Goal: Information Seeking & Learning: Learn about a topic

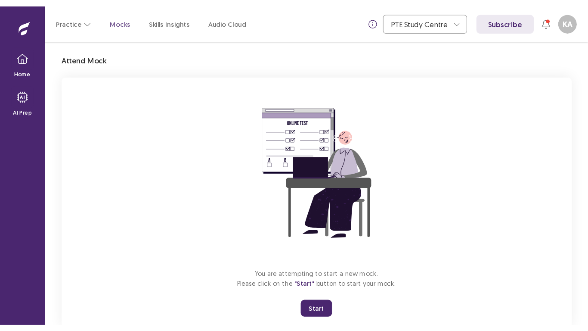
scroll to position [22, 0]
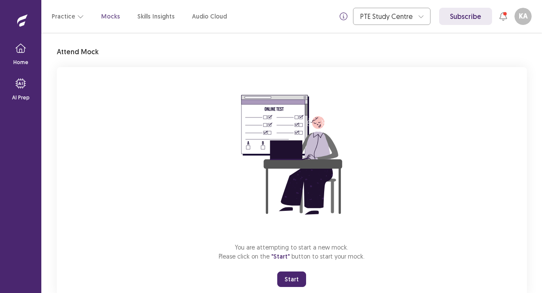
click at [295, 282] on button "Start" at bounding box center [291, 279] width 29 height 15
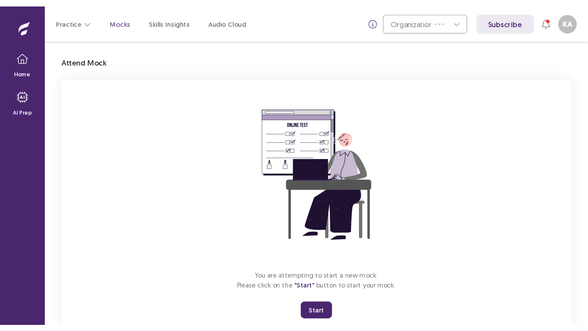
scroll to position [10, 0]
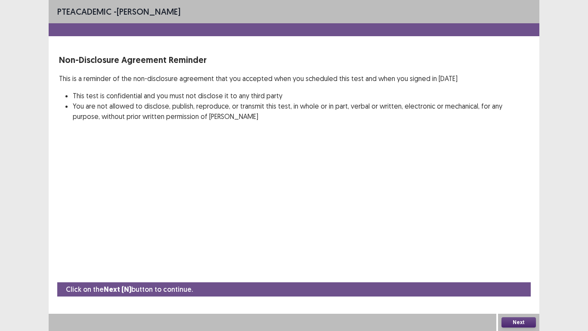
click at [515, 293] on button "Next" at bounding box center [519, 322] width 34 height 10
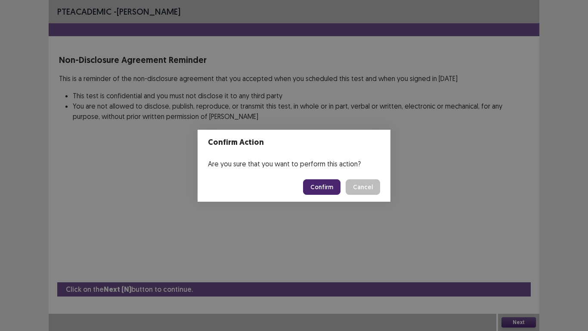
click at [339, 184] on button "Confirm" at bounding box center [321, 186] width 37 height 15
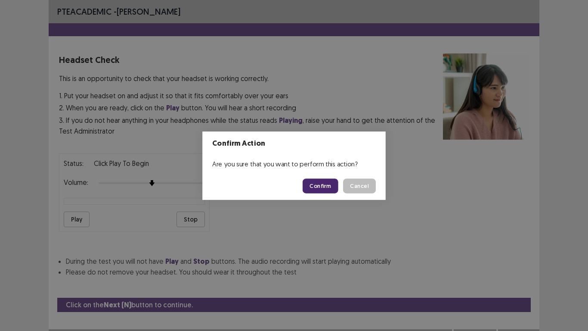
scroll to position [15, 0]
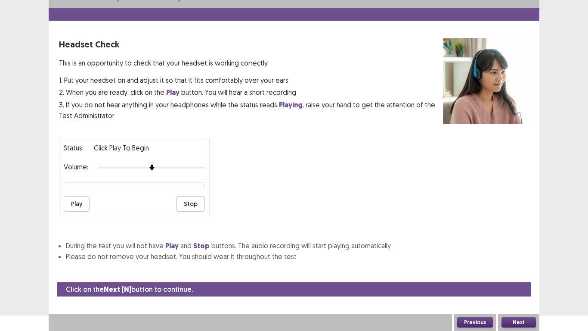
click at [74, 204] on button "Play" at bounding box center [77, 203] width 26 height 15
click at [530, 293] on button "Next" at bounding box center [519, 322] width 34 height 10
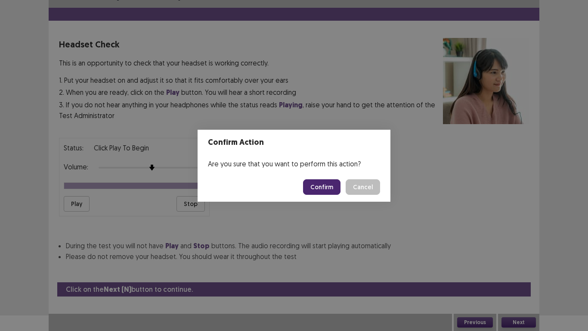
click at [326, 189] on button "Confirm" at bounding box center [321, 186] width 37 height 15
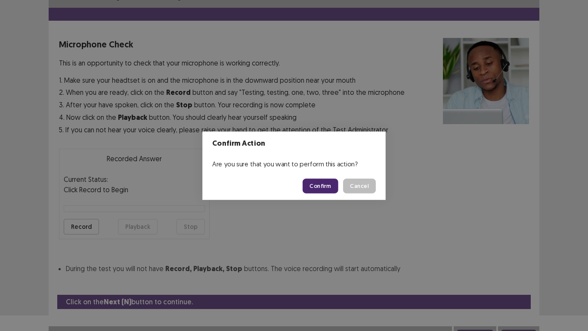
scroll to position [25, 0]
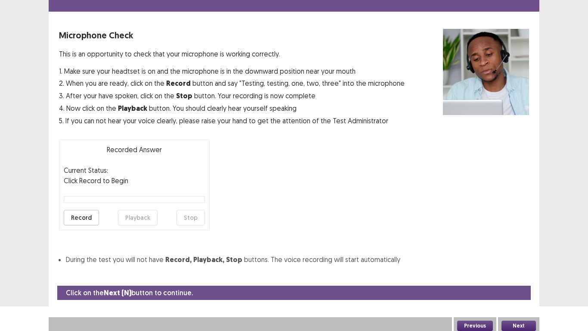
click at [74, 222] on button "Record" at bounding box center [81, 217] width 35 height 15
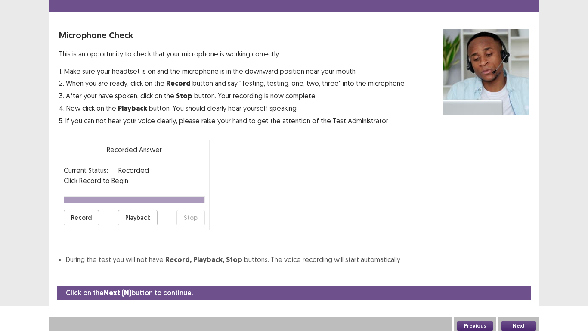
click at [136, 223] on button "Playback" at bounding box center [138, 217] width 40 height 15
click at [510, 293] on button "Next" at bounding box center [519, 325] width 34 height 10
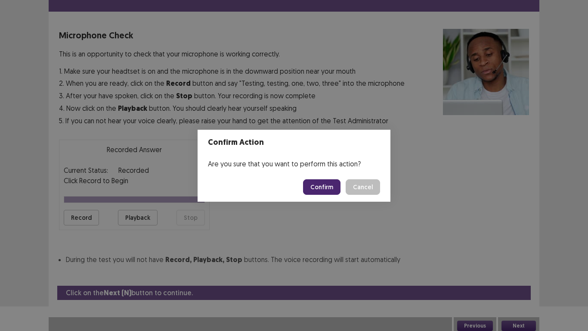
click at [321, 181] on button "Confirm" at bounding box center [321, 186] width 37 height 15
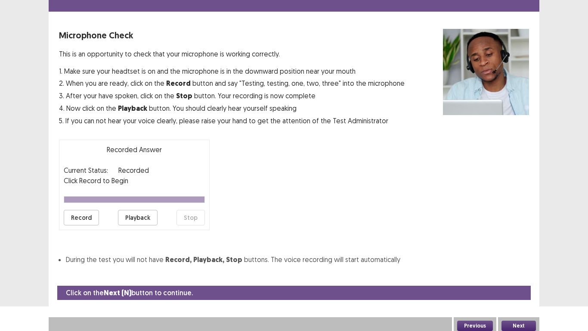
scroll to position [3, 0]
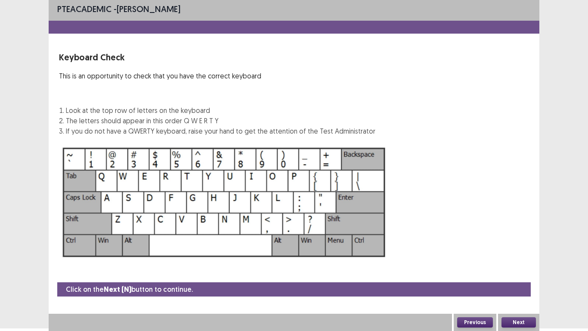
click at [529, 293] on button "Next" at bounding box center [519, 322] width 34 height 10
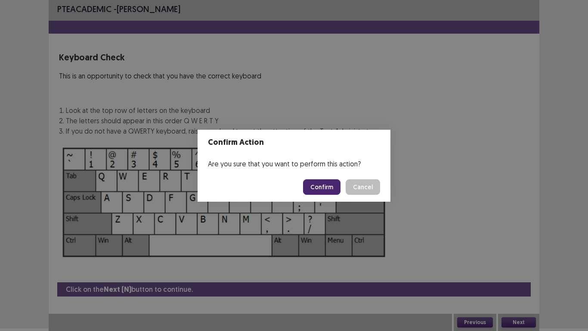
click at [327, 194] on button "Confirm" at bounding box center [321, 186] width 37 height 15
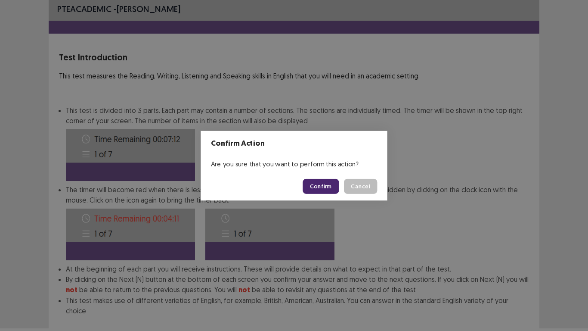
scroll to position [46, 0]
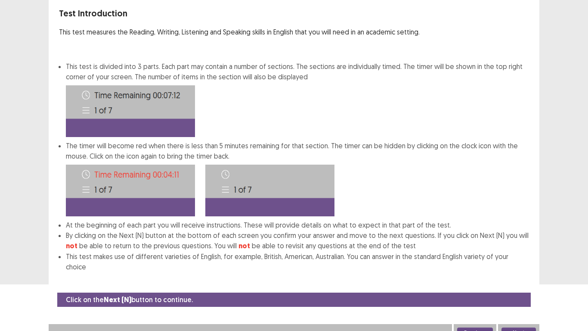
click at [530, 293] on button "Next" at bounding box center [519, 332] width 34 height 10
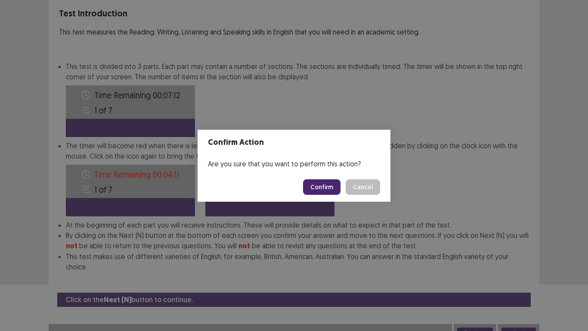
click at [330, 185] on button "Confirm" at bounding box center [321, 186] width 37 height 15
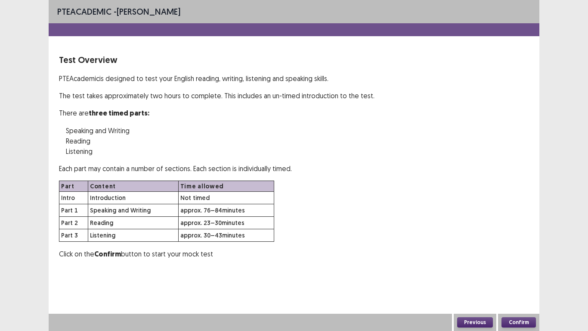
scroll to position [0, 0]
click at [511, 293] on button "Confirm" at bounding box center [519, 322] width 34 height 10
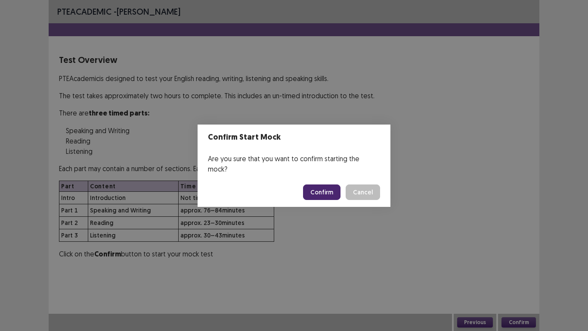
click at [313, 184] on button "Confirm" at bounding box center [321, 191] width 37 height 15
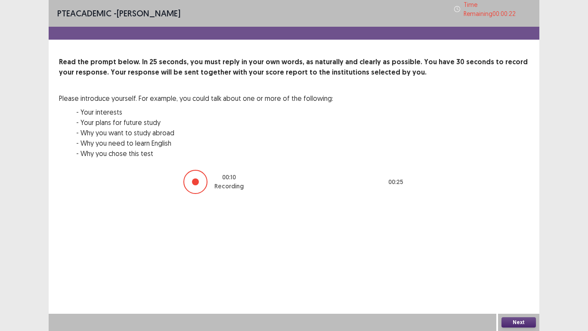
click at [531, 293] on button "Next" at bounding box center [519, 322] width 34 height 10
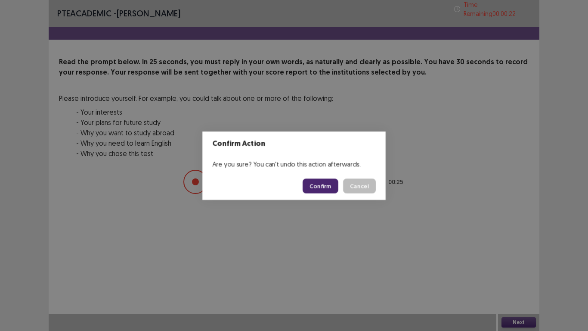
click at [526, 293] on div "Confirm Action Are you sure? You can't undo this action afterwards. Confirm Can…" at bounding box center [294, 165] width 588 height 331
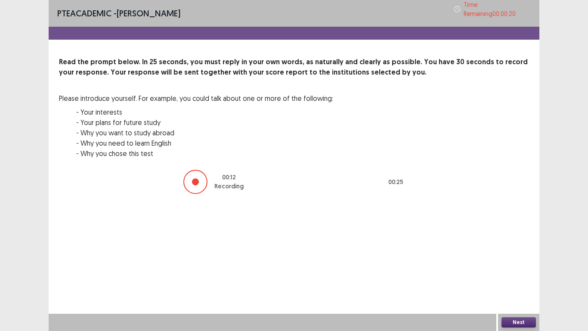
click at [193, 180] on div at bounding box center [195, 181] width 7 height 7
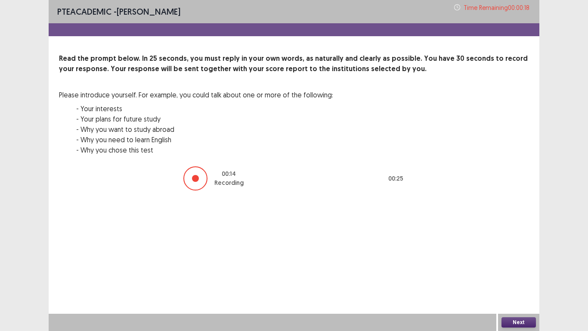
click at [514, 293] on button "Next" at bounding box center [519, 322] width 34 height 10
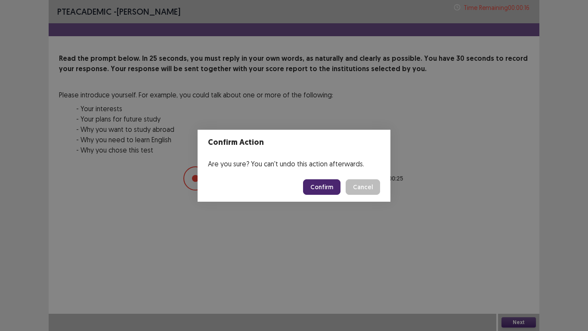
click at [329, 188] on button "Confirm" at bounding box center [321, 186] width 37 height 15
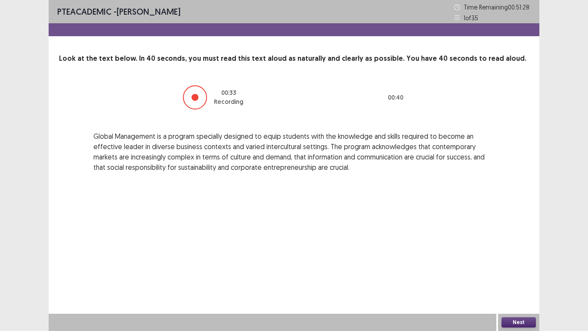
click at [526, 293] on button "Next" at bounding box center [519, 322] width 34 height 10
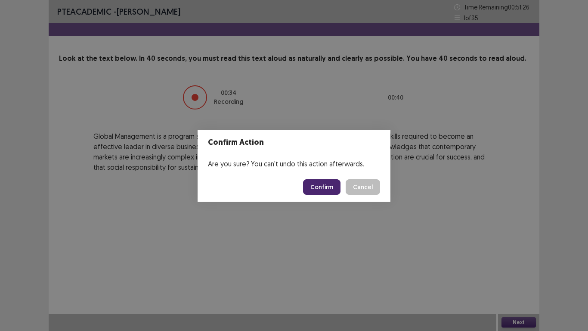
click at [327, 183] on button "Confirm" at bounding box center [321, 186] width 37 height 15
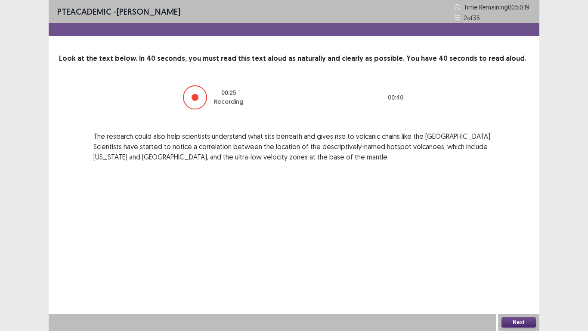
click at [526, 293] on button "Next" at bounding box center [519, 322] width 34 height 10
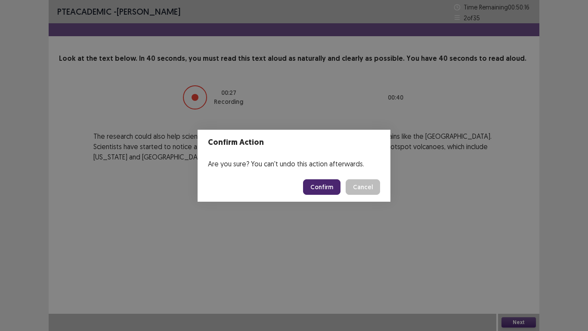
click at [334, 185] on button "Confirm" at bounding box center [321, 186] width 37 height 15
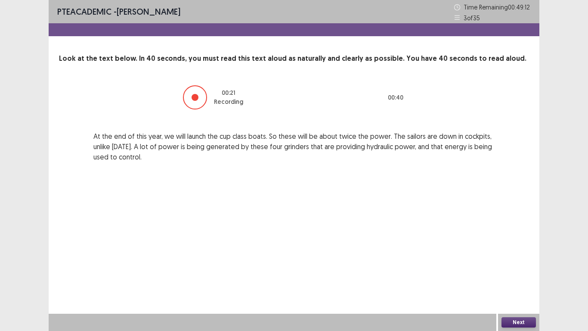
click at [519, 293] on button "Next" at bounding box center [519, 322] width 34 height 10
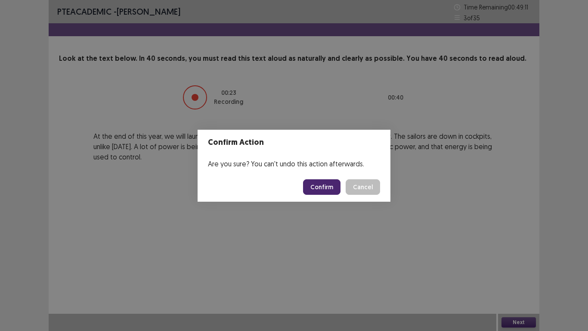
click at [330, 185] on button "Confirm" at bounding box center [321, 186] width 37 height 15
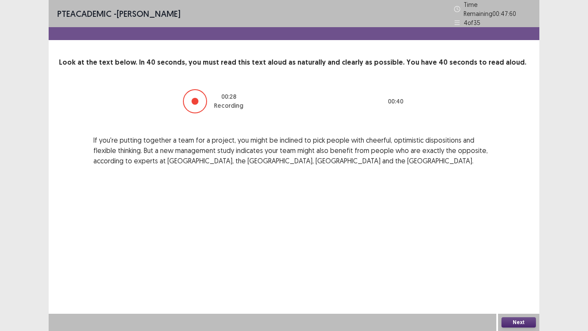
click at [521, 293] on button "Next" at bounding box center [519, 322] width 34 height 10
click at [323, 186] on button "Confirm" at bounding box center [321, 186] width 37 height 15
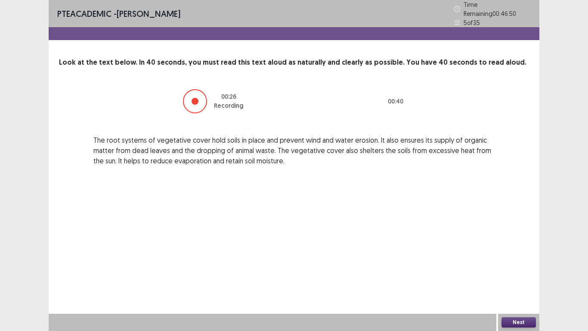
click at [521, 293] on button "Next" at bounding box center [519, 322] width 34 height 10
click at [323, 187] on button "Confirm" at bounding box center [321, 186] width 37 height 15
click at [514, 293] on button "Next" at bounding box center [519, 322] width 34 height 10
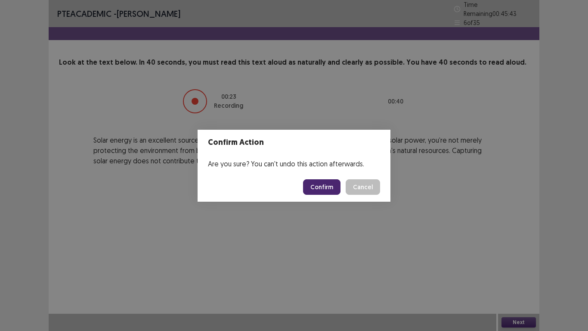
click at [324, 193] on button "Confirm" at bounding box center [321, 186] width 37 height 15
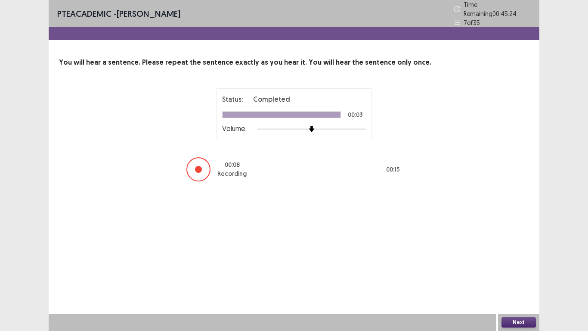
click at [520, 293] on button "Next" at bounding box center [519, 322] width 34 height 10
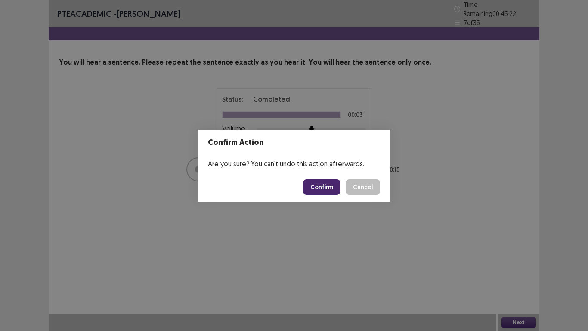
click at [316, 191] on button "Confirm" at bounding box center [321, 186] width 37 height 15
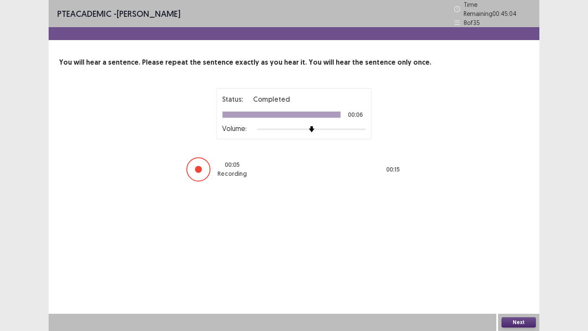
click at [522, 293] on button "Next" at bounding box center [519, 322] width 34 height 10
click at [321, 186] on button "Confirm" at bounding box center [321, 186] width 37 height 15
click at [521, 293] on button "Next" at bounding box center [519, 322] width 34 height 10
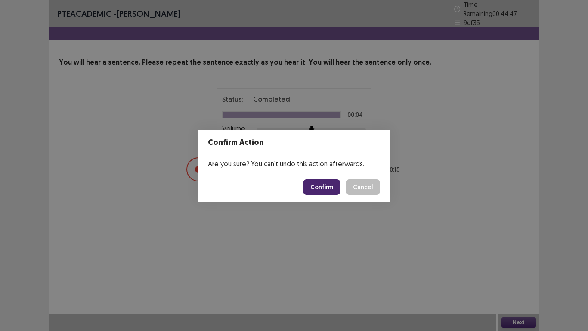
click at [332, 193] on button "Confirm" at bounding box center [321, 186] width 37 height 15
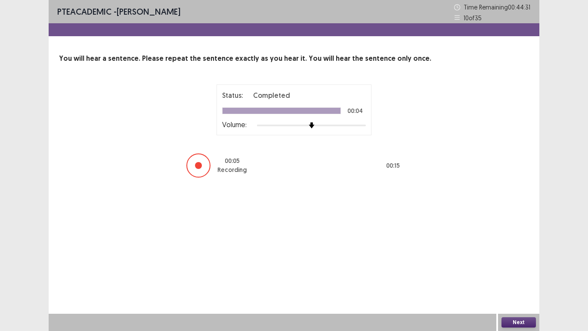
click at [520, 293] on button "Next" at bounding box center [519, 322] width 34 height 10
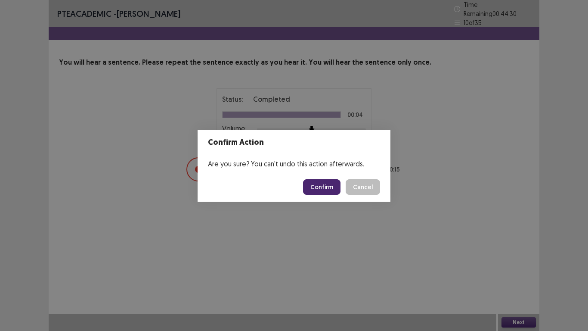
click at [322, 187] on button "Confirm" at bounding box center [321, 186] width 37 height 15
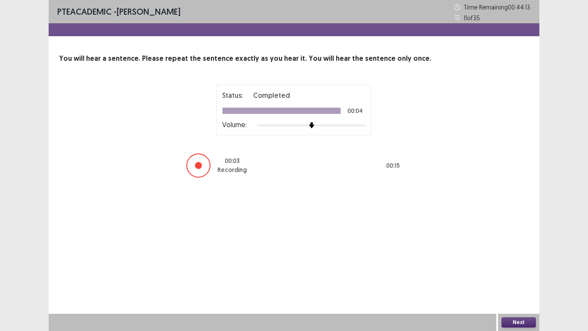
click at [522, 293] on button "Next" at bounding box center [519, 322] width 34 height 10
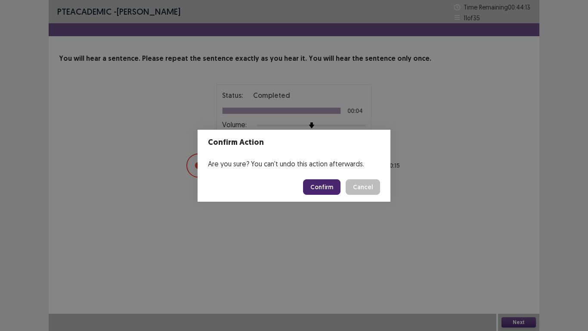
click at [331, 187] on button "Confirm" at bounding box center [321, 186] width 37 height 15
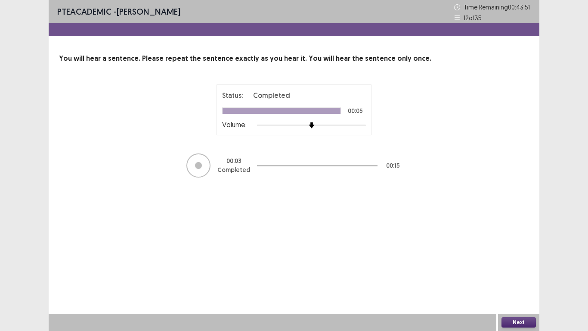
click at [525, 293] on button "Next" at bounding box center [519, 322] width 34 height 10
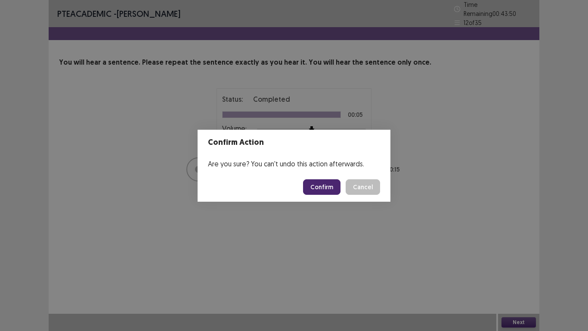
click at [328, 192] on button "Confirm" at bounding box center [321, 186] width 37 height 15
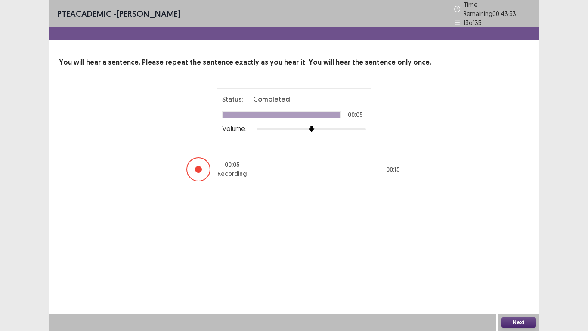
click at [517, 293] on button "Next" at bounding box center [519, 322] width 34 height 10
click at [327, 183] on button "Confirm" at bounding box center [321, 186] width 37 height 15
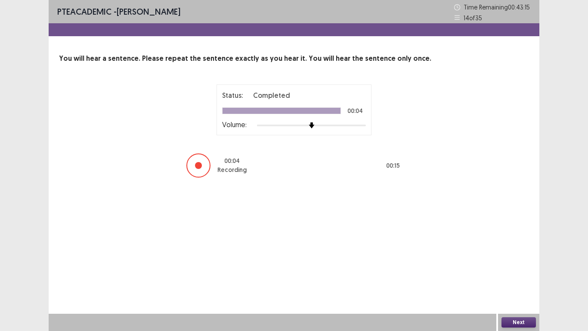
click at [521, 293] on button "Next" at bounding box center [519, 322] width 34 height 10
click at [332, 191] on button "Confirm" at bounding box center [321, 186] width 37 height 15
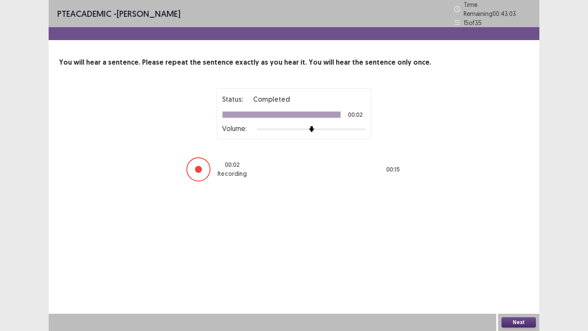
click at [522, 293] on button "Next" at bounding box center [519, 322] width 34 height 10
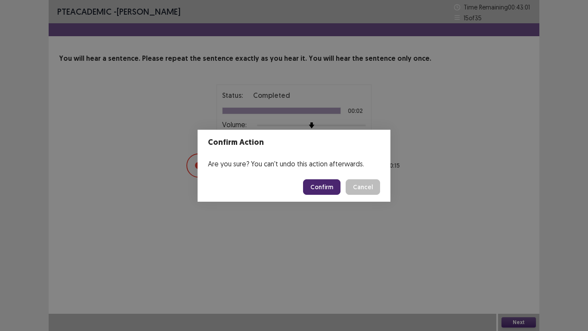
click at [325, 188] on button "Confirm" at bounding box center [321, 186] width 37 height 15
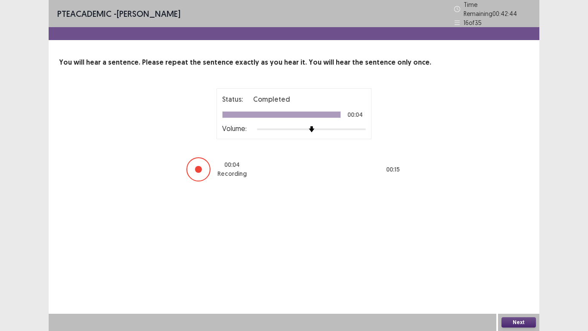
click at [518, 293] on button "Next" at bounding box center [519, 322] width 34 height 10
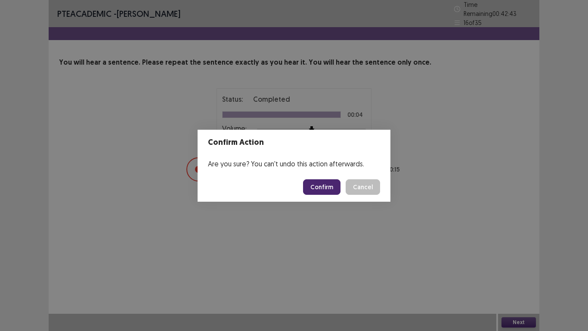
click at [325, 193] on button "Confirm" at bounding box center [321, 186] width 37 height 15
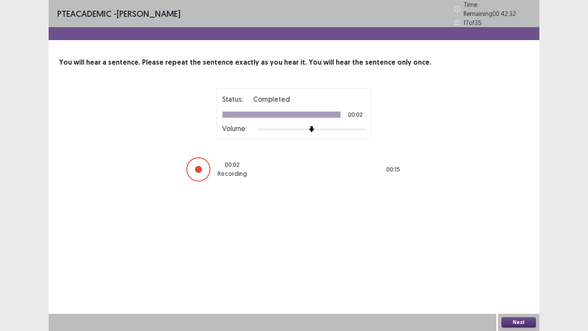
click at [521, 293] on button "Next" at bounding box center [519, 322] width 34 height 10
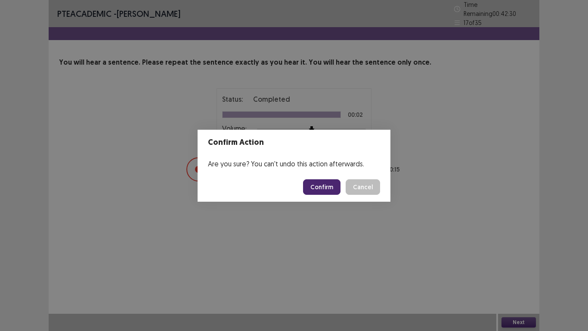
click at [325, 184] on button "Confirm" at bounding box center [321, 186] width 37 height 15
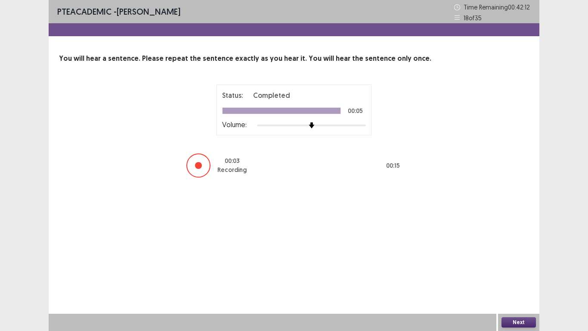
click at [519, 293] on button "Next" at bounding box center [519, 322] width 34 height 10
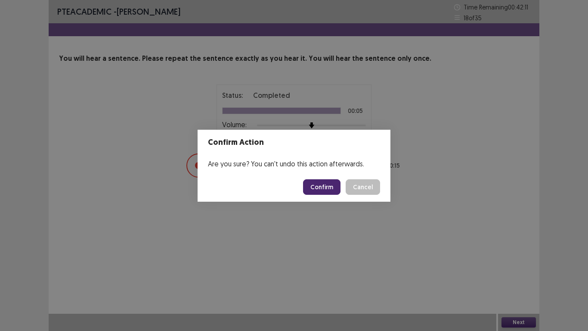
click at [318, 185] on button "Confirm" at bounding box center [321, 186] width 37 height 15
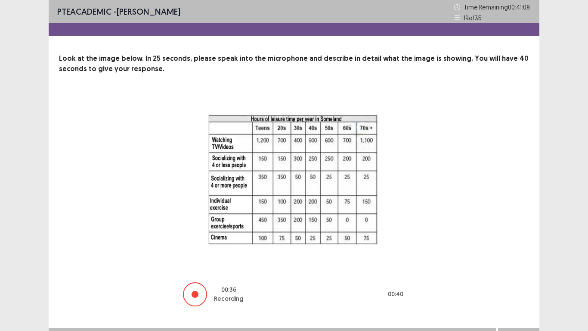
scroll to position [14, 0]
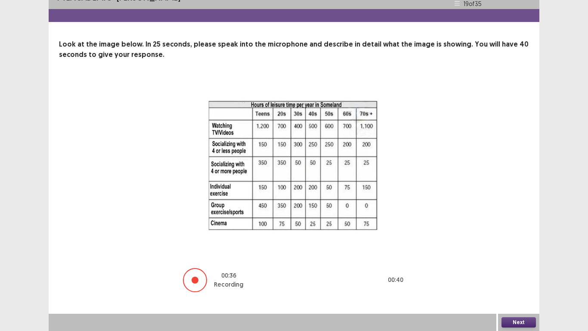
click at [529, 293] on button "Next" at bounding box center [519, 322] width 34 height 10
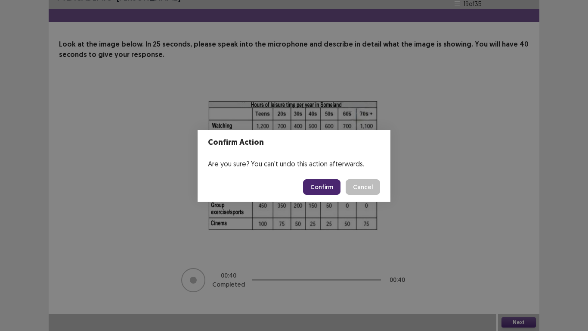
click at [328, 189] on button "Confirm" at bounding box center [321, 186] width 37 height 15
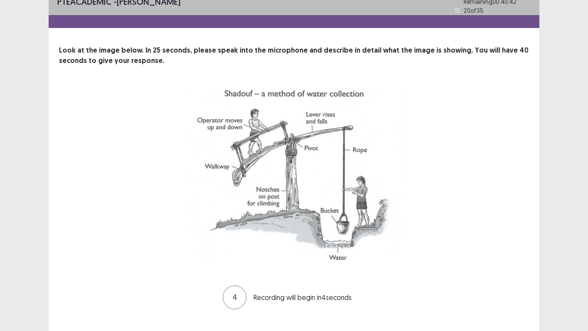
scroll to position [25, 0]
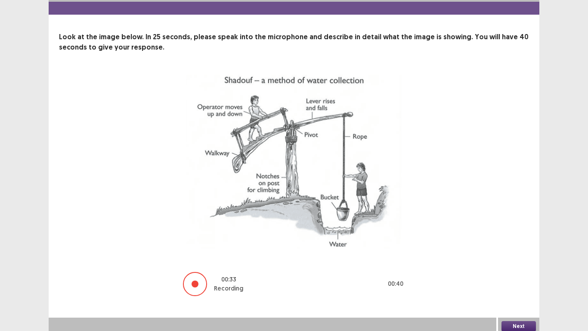
click at [519, 293] on button "Next" at bounding box center [519, 326] width 34 height 10
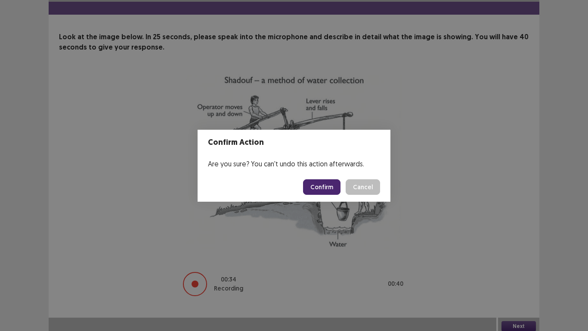
click at [322, 193] on button "Confirm" at bounding box center [321, 186] width 37 height 15
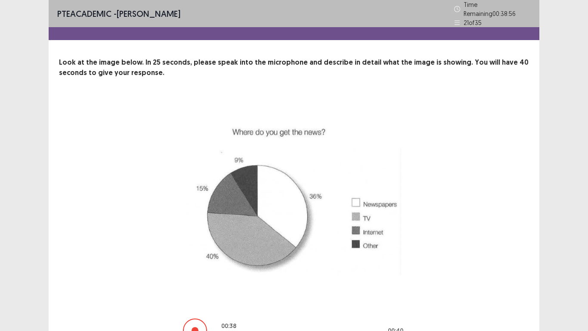
scroll to position [46, 0]
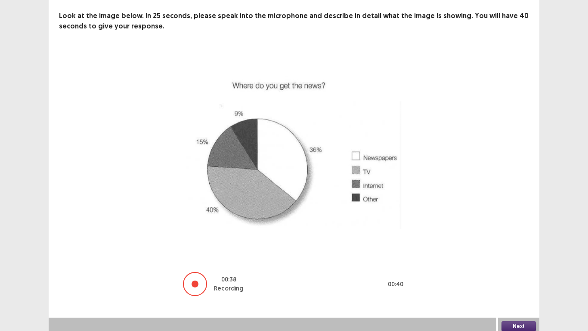
click at [517, 293] on button "Next" at bounding box center [519, 326] width 34 height 10
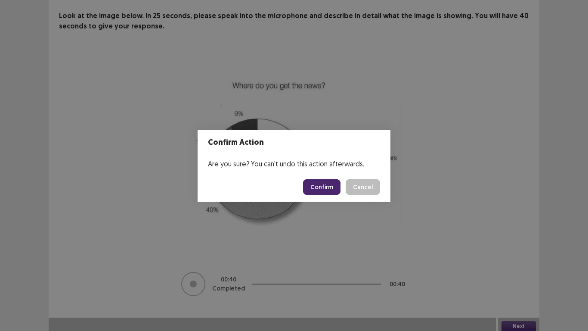
click at [328, 187] on button "Confirm" at bounding box center [321, 186] width 37 height 15
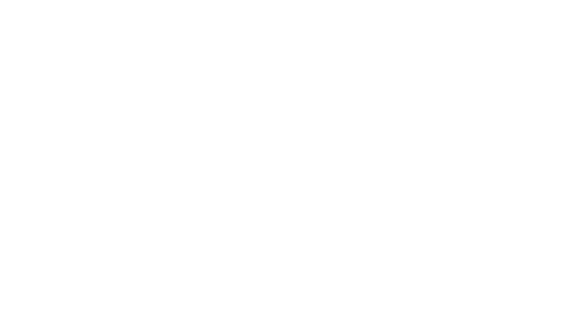
scroll to position [0, 0]
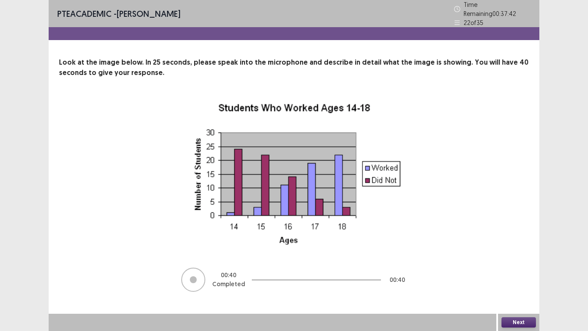
click at [519, 293] on button "Next" at bounding box center [519, 322] width 34 height 10
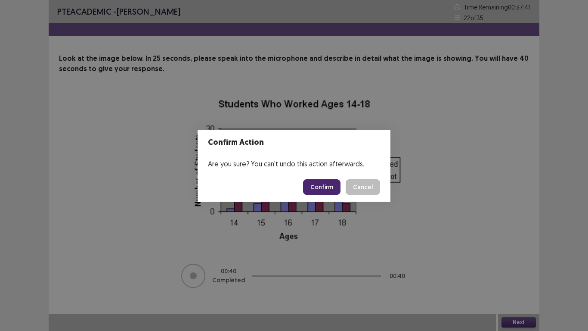
click at [325, 189] on button "Confirm" at bounding box center [321, 186] width 37 height 15
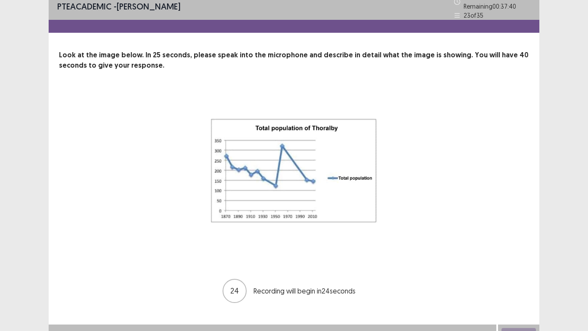
scroll to position [14, 0]
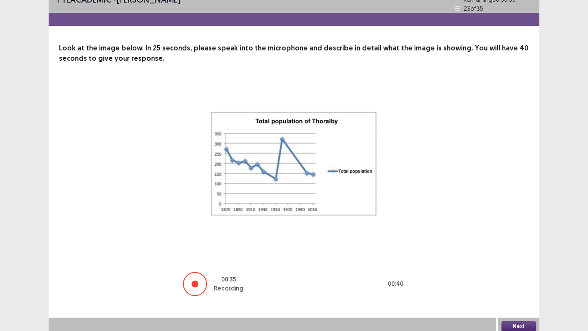
click at [520, 293] on button "Next" at bounding box center [519, 326] width 34 height 10
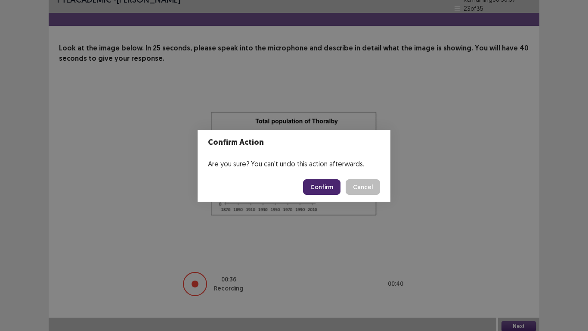
click at [326, 189] on button "Confirm" at bounding box center [321, 186] width 37 height 15
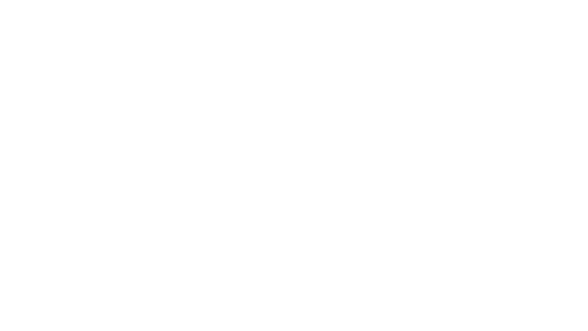
scroll to position [0, 0]
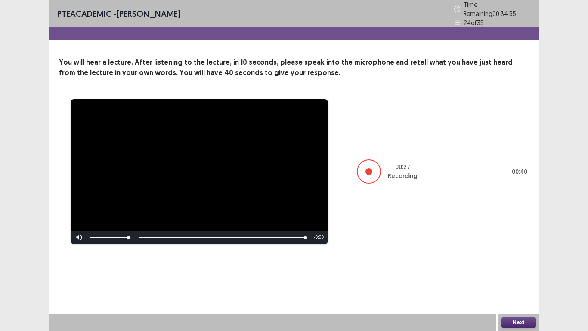
click at [521, 293] on button "Next" at bounding box center [519, 322] width 34 height 10
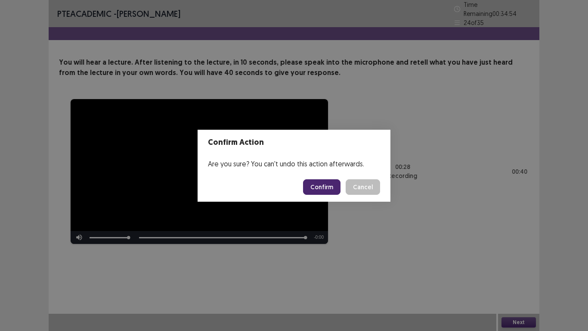
click at [331, 189] on button "Confirm" at bounding box center [321, 186] width 37 height 15
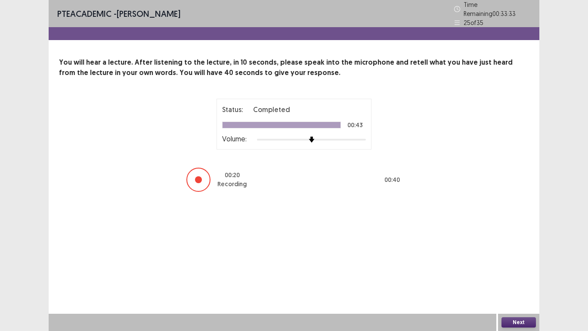
click at [519, 293] on button "Next" at bounding box center [519, 322] width 34 height 10
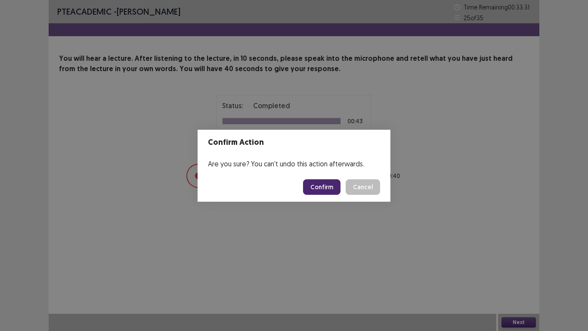
click at [325, 188] on button "Confirm" at bounding box center [321, 186] width 37 height 15
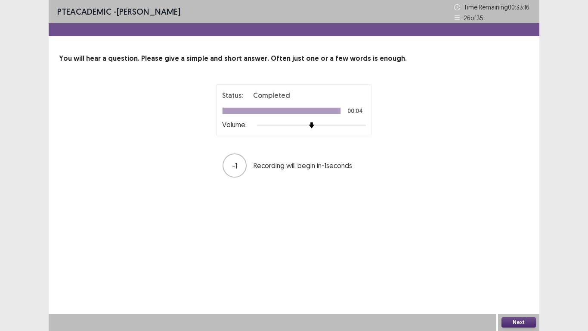
click at [526, 293] on button "Next" at bounding box center [519, 322] width 34 height 10
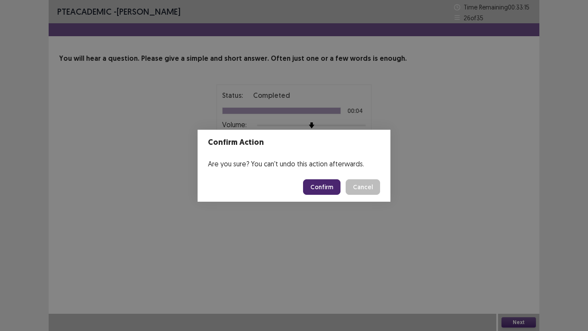
click at [325, 193] on button "Confirm" at bounding box center [321, 186] width 37 height 15
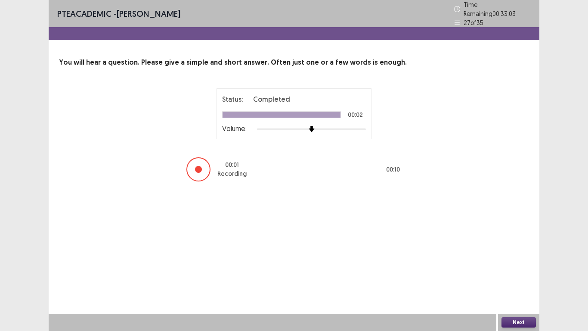
click at [521, 293] on button "Next" at bounding box center [519, 322] width 34 height 10
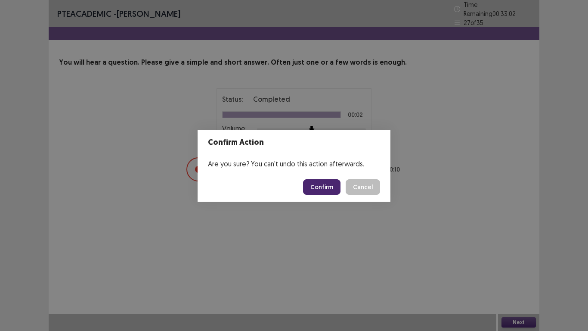
click at [332, 192] on button "Confirm" at bounding box center [321, 186] width 37 height 15
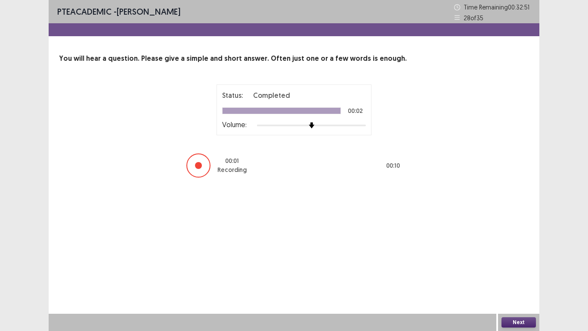
click at [520, 293] on button "Next" at bounding box center [519, 322] width 34 height 10
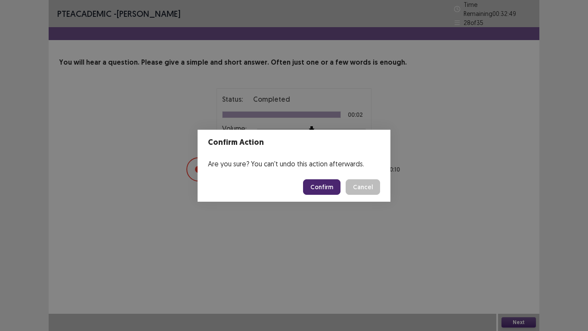
click at [322, 188] on button "Confirm" at bounding box center [321, 186] width 37 height 15
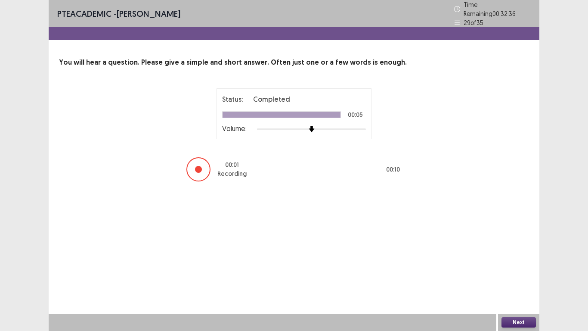
click at [518, 293] on button "Next" at bounding box center [519, 322] width 34 height 10
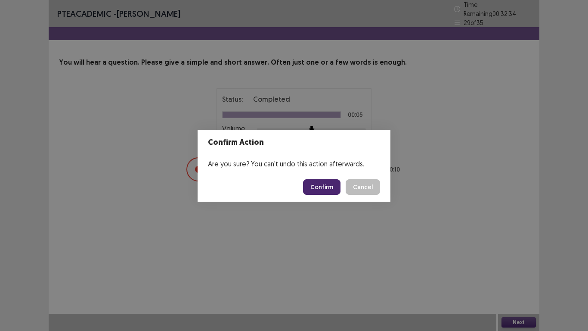
click at [327, 188] on button "Confirm" at bounding box center [321, 186] width 37 height 15
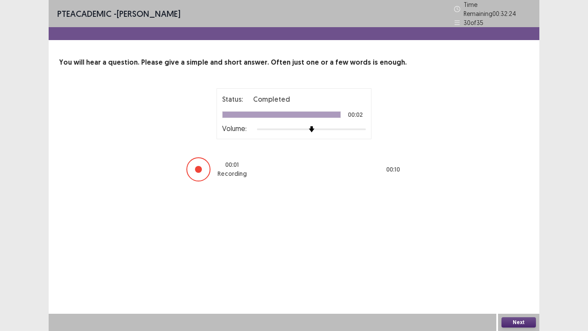
click at [519, 293] on button "Next" at bounding box center [519, 322] width 34 height 10
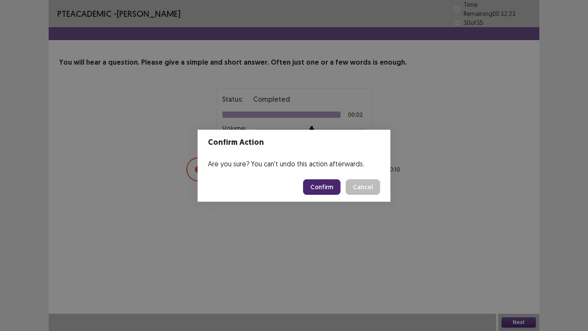
click at [327, 186] on button "Confirm" at bounding box center [321, 186] width 37 height 15
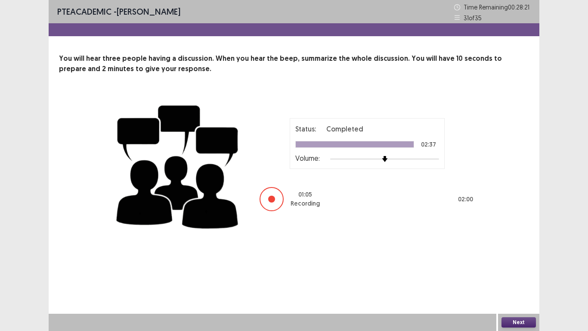
click at [519, 293] on button "Next" at bounding box center [519, 322] width 34 height 10
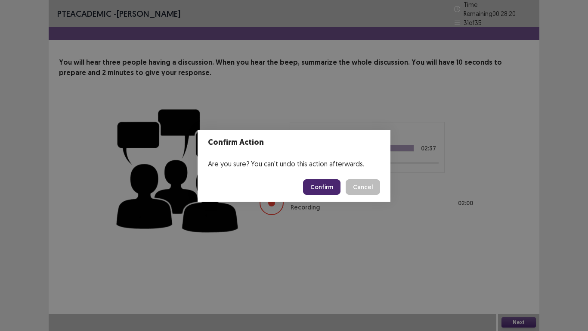
click at [320, 187] on button "Confirm" at bounding box center [321, 186] width 37 height 15
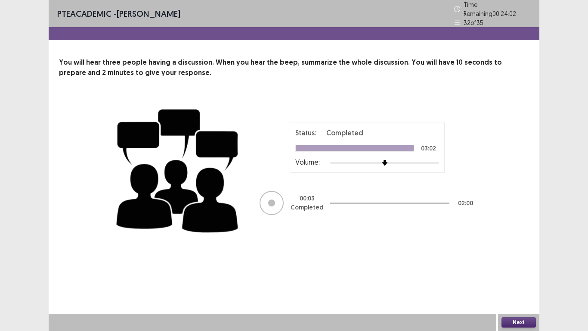
click at [520, 293] on button "Next" at bounding box center [519, 322] width 34 height 10
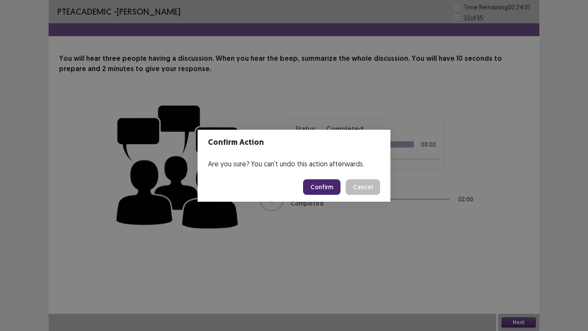
click at [329, 186] on button "Confirm" at bounding box center [321, 186] width 37 height 15
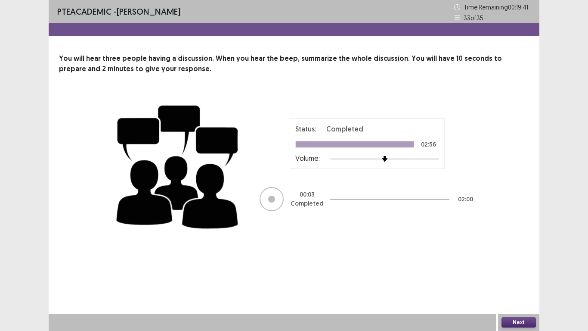
click at [526, 293] on button "Next" at bounding box center [519, 322] width 34 height 10
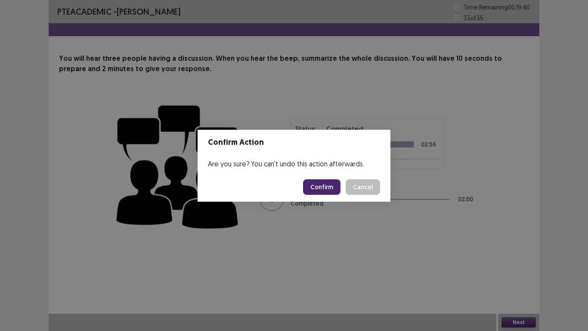
click at [328, 189] on button "Confirm" at bounding box center [321, 186] width 37 height 15
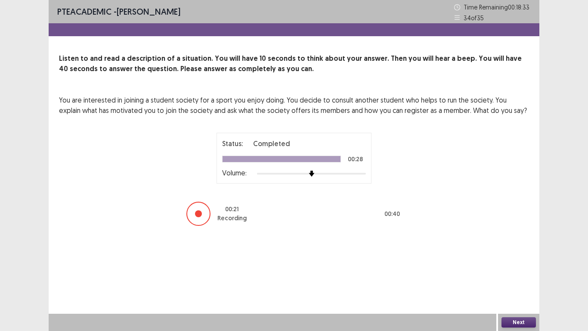
click at [516, 293] on button "Next" at bounding box center [519, 322] width 34 height 10
click at [517, 293] on div "Confirm Action Are you sure? You can't undo this action afterwards. Confirm Can…" at bounding box center [294, 165] width 588 height 331
click at [519, 293] on button "Next" at bounding box center [519, 322] width 34 height 10
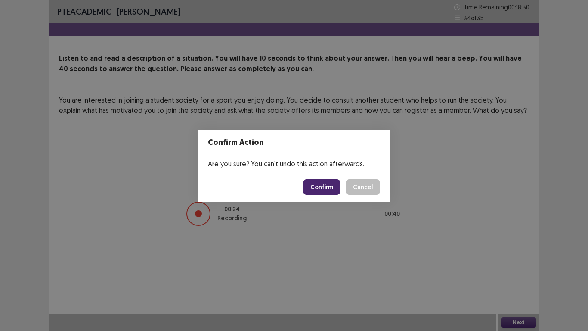
click at [325, 192] on button "Confirm" at bounding box center [321, 186] width 37 height 15
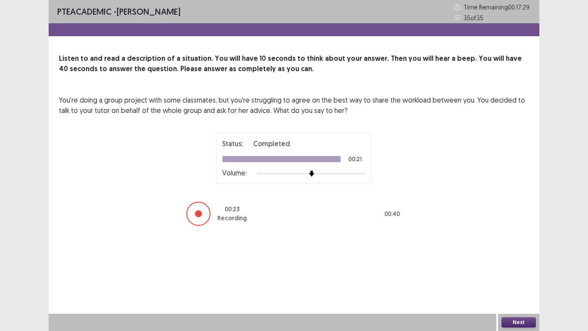
click at [519, 293] on button "Next" at bounding box center [519, 322] width 34 height 10
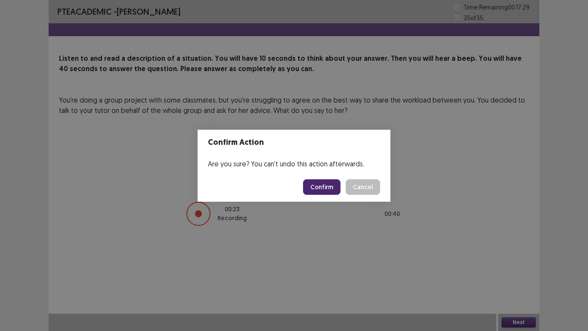
click at [315, 192] on button "Confirm" at bounding box center [321, 186] width 37 height 15
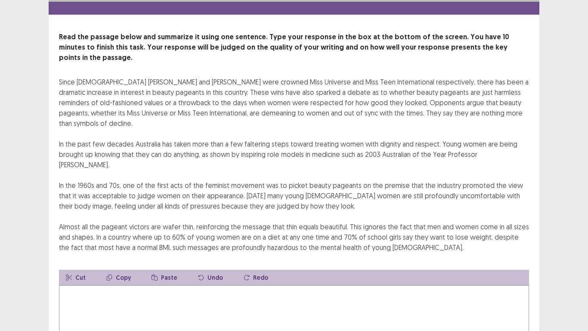
scroll to position [30, 0]
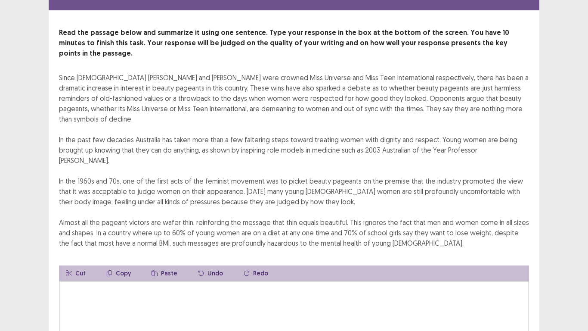
click at [310, 282] on textarea at bounding box center [294, 328] width 470 height 95
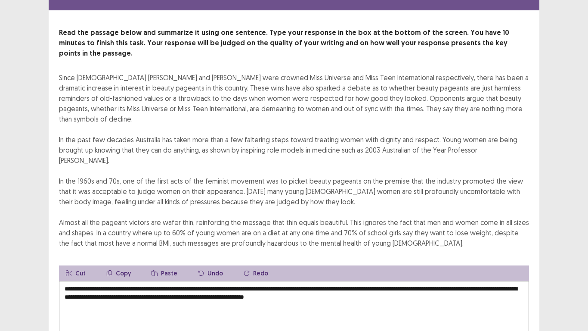
click at [515, 281] on textarea "**********" at bounding box center [294, 328] width 470 height 95
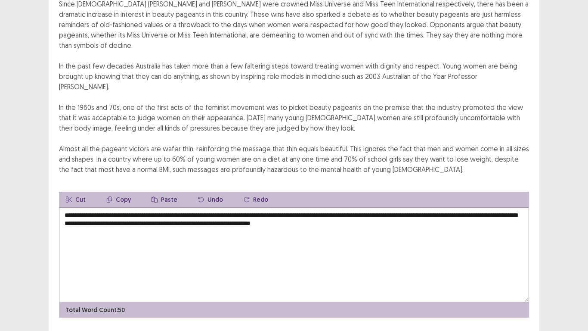
click at [449, 207] on textarea "**********" at bounding box center [294, 254] width 470 height 95
type textarea "**********"
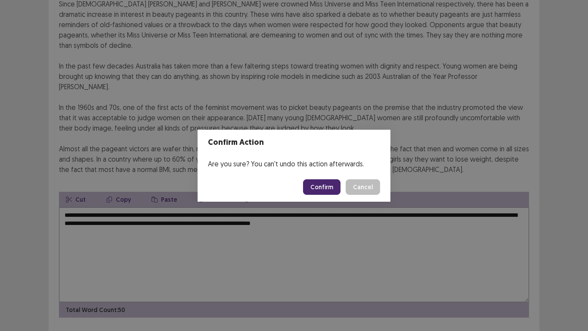
click at [331, 190] on button "Confirm" at bounding box center [321, 186] width 37 height 15
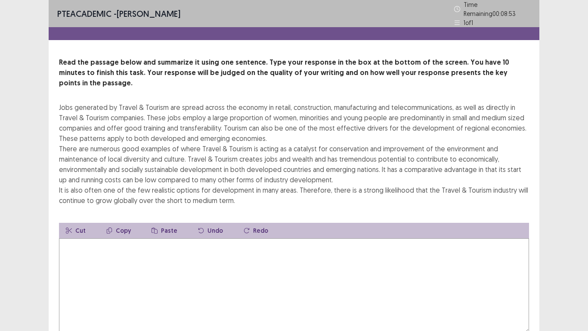
scroll to position [41, 0]
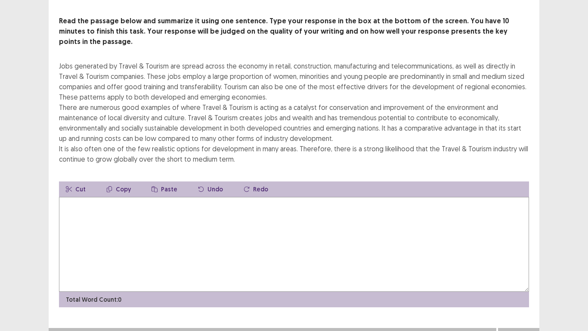
click at [410, 218] on textarea at bounding box center [294, 244] width 470 height 95
type textarea "*"
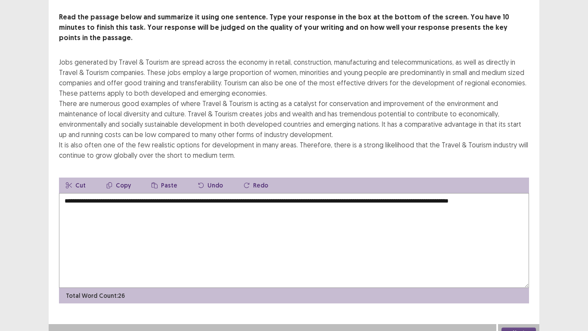
click at [185, 71] on div "Jobs generated by Travel & Tourism are spread across the economy in retail, con…" at bounding box center [294, 108] width 470 height 103
click at [118, 201] on textarea "**********" at bounding box center [294, 240] width 470 height 95
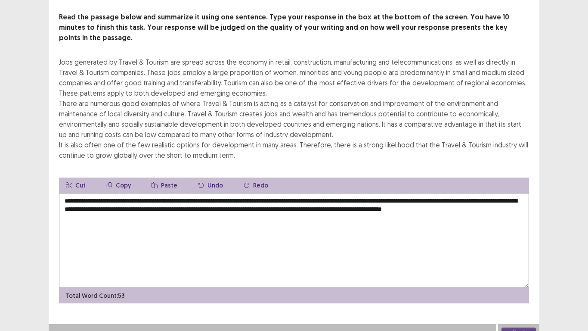
click at [413, 200] on textarea "**********" at bounding box center [294, 240] width 470 height 95
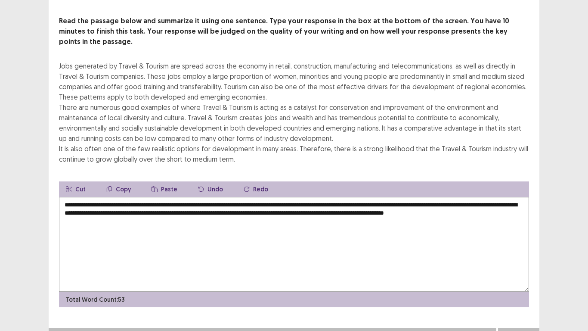
type textarea "**********"
click at [511, 293] on button "Next" at bounding box center [519, 336] width 34 height 10
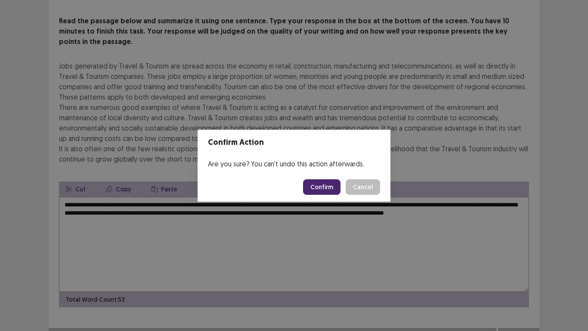
click at [322, 185] on button "Confirm" at bounding box center [321, 186] width 37 height 15
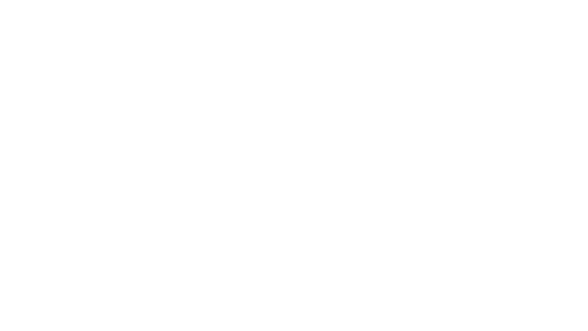
scroll to position [0, 0]
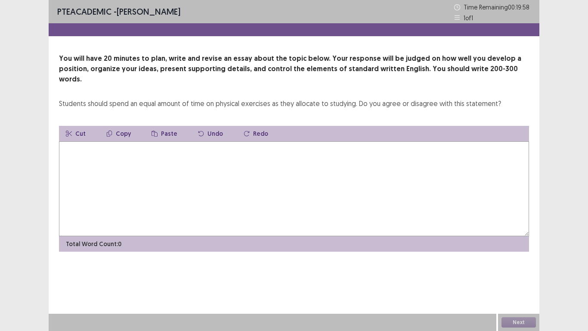
click at [323, 186] on textarea at bounding box center [294, 188] width 470 height 95
click at [116, 141] on textarea "**********" at bounding box center [294, 188] width 470 height 95
click at [123, 141] on textarea "**********" at bounding box center [294, 188] width 470 height 95
click at [293, 147] on textarea "**********" at bounding box center [294, 188] width 470 height 95
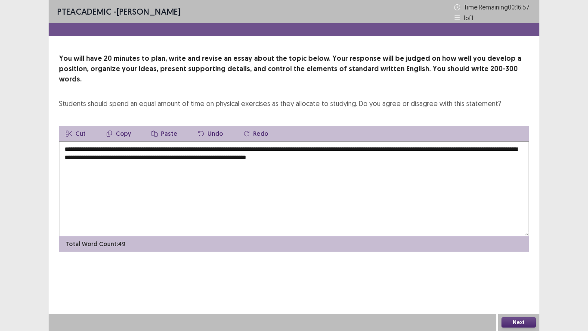
click at [358, 150] on textarea "**********" at bounding box center [294, 188] width 470 height 95
click at [412, 152] on textarea "**********" at bounding box center [294, 188] width 470 height 95
click at [375, 149] on textarea "**********" at bounding box center [294, 188] width 470 height 95
click at [437, 148] on textarea "**********" at bounding box center [294, 188] width 470 height 95
click at [406, 148] on textarea "**********" at bounding box center [294, 188] width 470 height 95
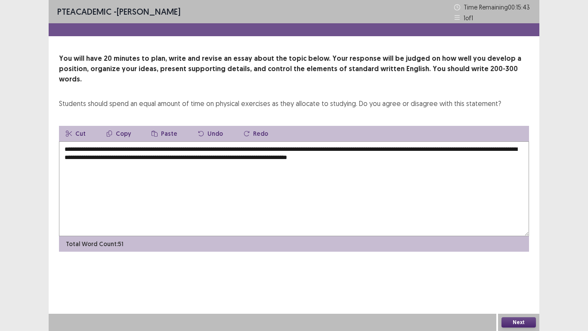
drag, startPoint x: 357, startPoint y: 148, endPoint x: 328, endPoint y: 147, distance: 29.3
click at [328, 147] on textarea "**********" at bounding box center [294, 188] width 470 height 95
drag, startPoint x: 410, startPoint y: 149, endPoint x: 326, endPoint y: 145, distance: 84.0
click at [326, 145] on textarea "**********" at bounding box center [294, 188] width 470 height 95
click at [511, 151] on textarea "**********" at bounding box center [294, 188] width 470 height 95
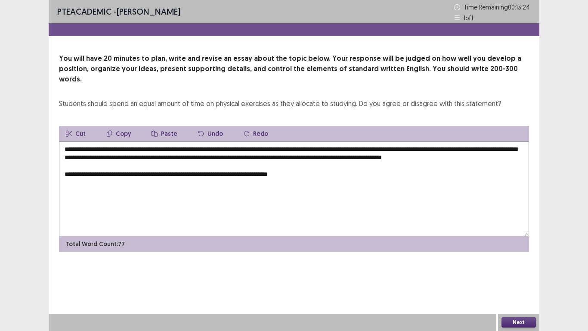
click at [101, 174] on textarea "**********" at bounding box center [294, 188] width 470 height 95
click at [187, 173] on textarea "**********" at bounding box center [294, 188] width 470 height 95
click at [218, 170] on textarea "**********" at bounding box center [294, 188] width 470 height 95
click at [264, 173] on textarea "**********" at bounding box center [294, 188] width 470 height 95
drag, startPoint x: 334, startPoint y: 174, endPoint x: 294, endPoint y: 174, distance: 40.0
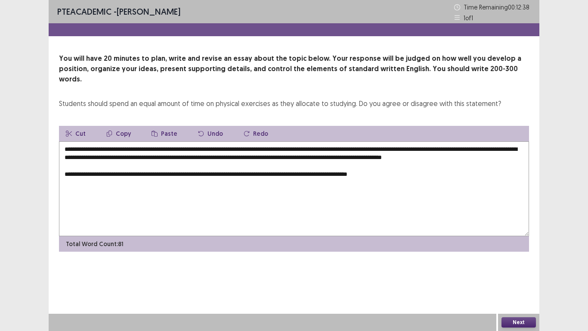
click at [294, 174] on textarea "**********" at bounding box center [294, 188] width 470 height 95
click at [387, 170] on textarea "**********" at bounding box center [294, 188] width 470 height 95
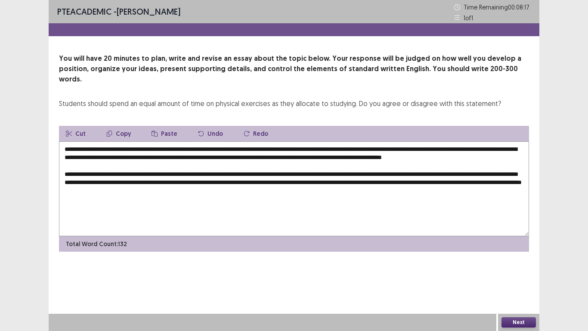
click at [165, 189] on textarea "**********" at bounding box center [294, 188] width 470 height 95
click at [269, 188] on textarea "**********" at bounding box center [294, 188] width 470 height 95
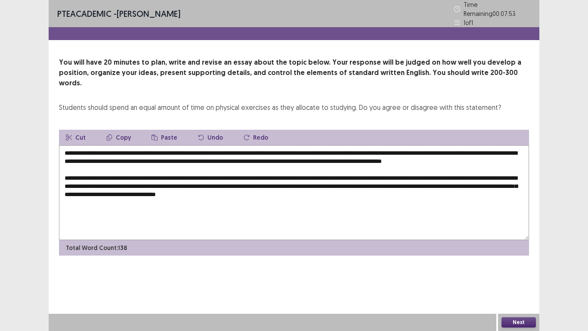
drag, startPoint x: 223, startPoint y: 139, endPoint x: 118, endPoint y: 135, distance: 105.1
click at [118, 145] on textarea "**********" at bounding box center [294, 192] width 470 height 95
click at [362, 189] on textarea "**********" at bounding box center [294, 192] width 470 height 95
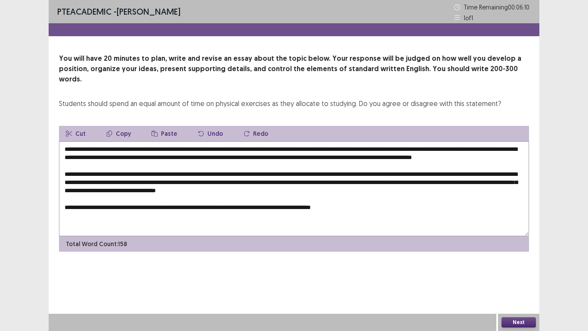
drag, startPoint x: 368, startPoint y: 204, endPoint x: 217, endPoint y: 203, distance: 150.3
click at [217, 203] on textarea "**********" at bounding box center [294, 188] width 470 height 95
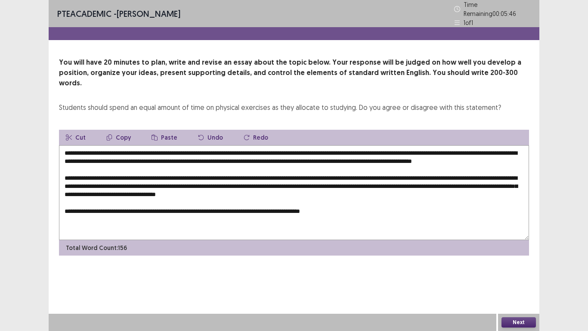
click at [437, 147] on textarea "**********" at bounding box center [294, 192] width 470 height 95
click at [263, 204] on textarea "**********" at bounding box center [294, 192] width 470 height 95
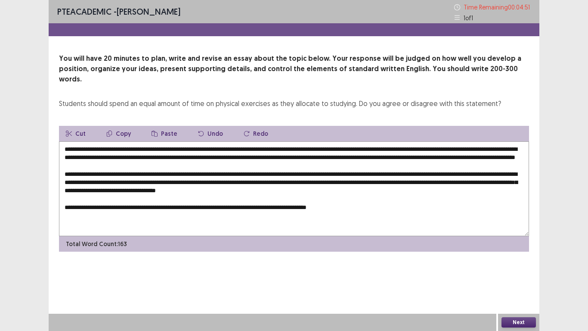
click at [309, 204] on textarea "**********" at bounding box center [294, 188] width 470 height 95
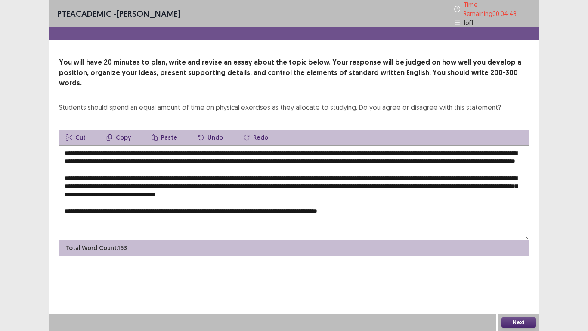
click at [309, 205] on textarea "**********" at bounding box center [294, 192] width 470 height 95
click at [396, 208] on textarea "**********" at bounding box center [294, 192] width 470 height 95
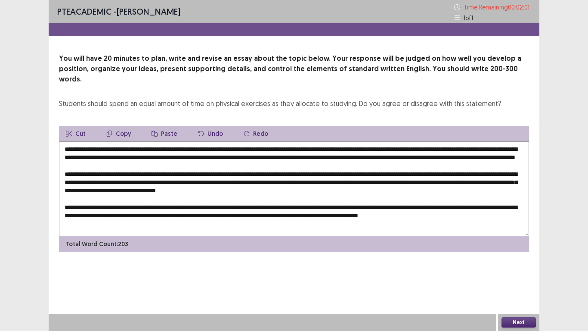
scroll to position [0, 0]
type textarea "**********"
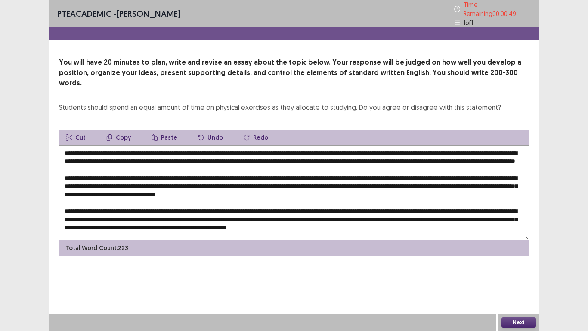
scroll to position [17, 0]
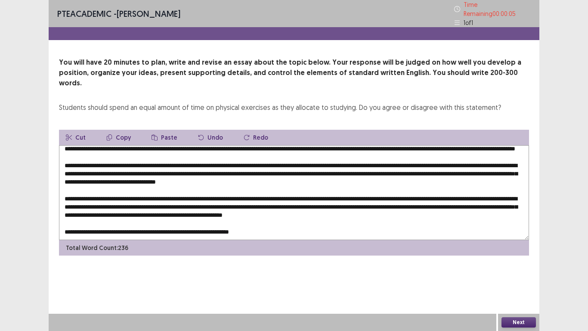
type textarea "**********"
click at [511, 320] on button "Next" at bounding box center [519, 322] width 34 height 10
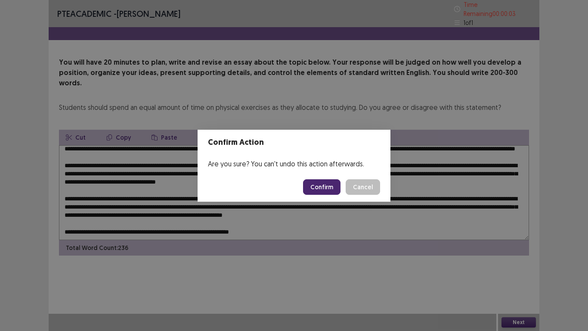
click at [339, 189] on button "Confirm" at bounding box center [321, 186] width 37 height 15
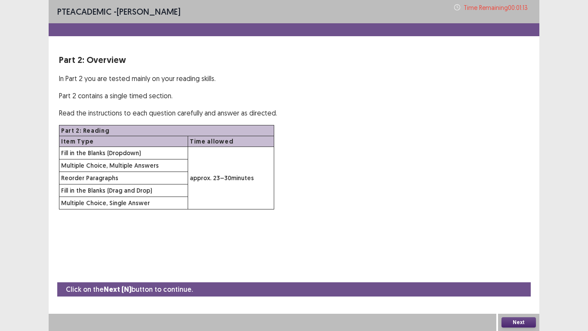
click at [526, 324] on button "Next" at bounding box center [519, 322] width 34 height 10
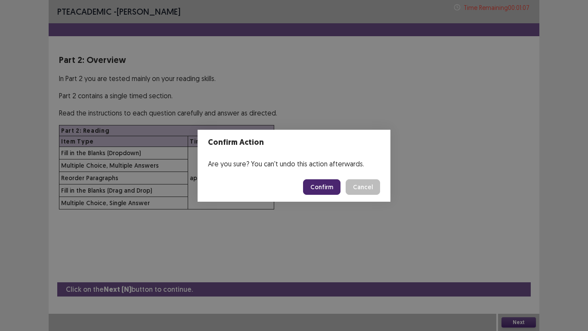
click at [323, 189] on button "Confirm" at bounding box center [321, 186] width 37 height 15
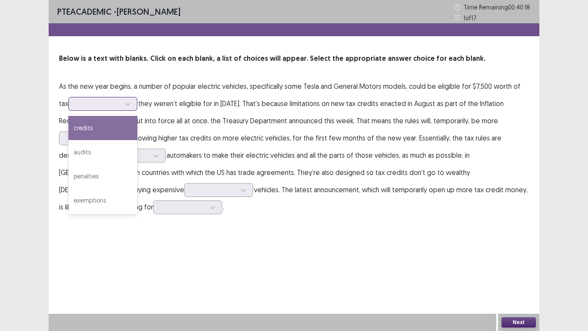
click at [100, 127] on div "credits" at bounding box center [102, 128] width 69 height 24
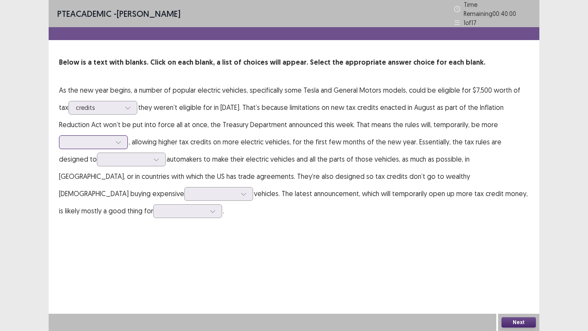
click at [112, 137] on div at bounding box center [88, 142] width 46 height 10
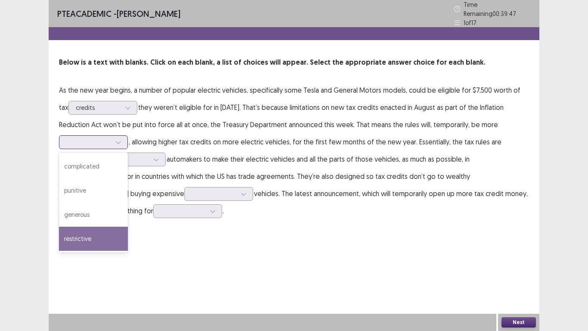
click at [96, 229] on div "restrictive" at bounding box center [93, 238] width 69 height 24
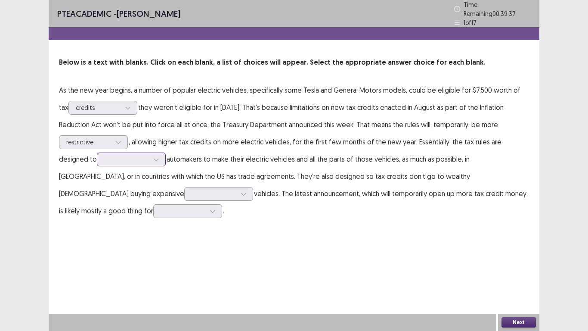
click at [134, 156] on div at bounding box center [131, 159] width 69 height 14
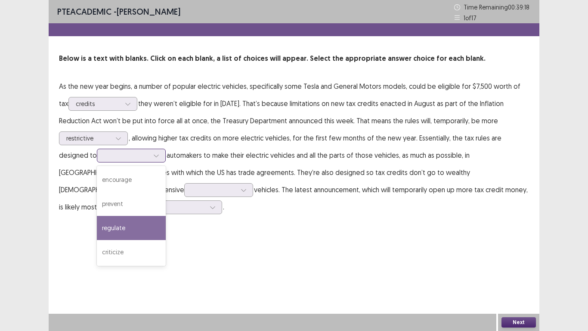
click at [122, 230] on div "regulate" at bounding box center [131, 228] width 69 height 24
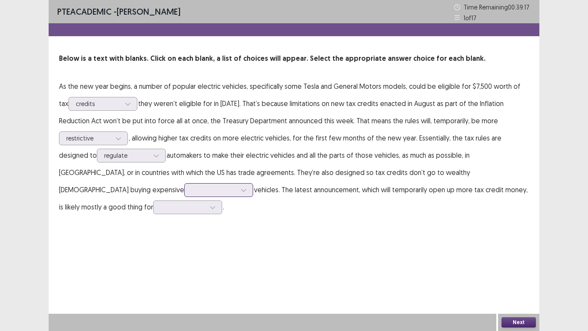
click at [241, 192] on icon at bounding box center [244, 190] width 6 height 6
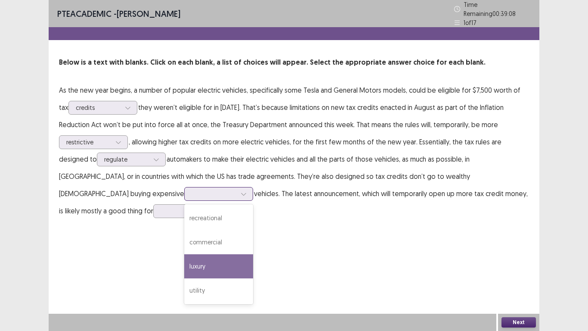
click at [184, 257] on div "luxury" at bounding box center [218, 266] width 69 height 24
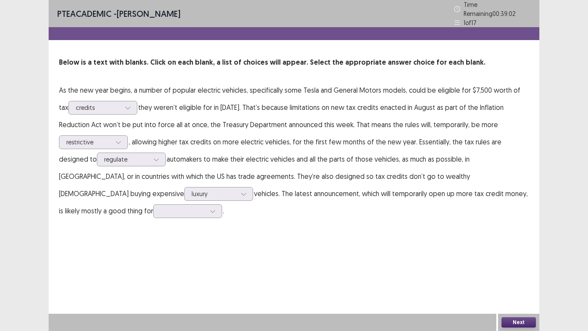
click at [115, 214] on p "As the new year begins, a number of popular electric vehicles, specifically som…" at bounding box center [294, 150] width 470 height 138
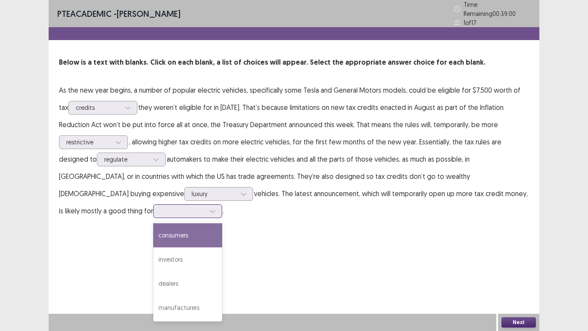
click at [206, 212] on div at bounding box center [212, 210] width 13 height 13
click at [153, 232] on div "consumers" at bounding box center [187, 235] width 69 height 24
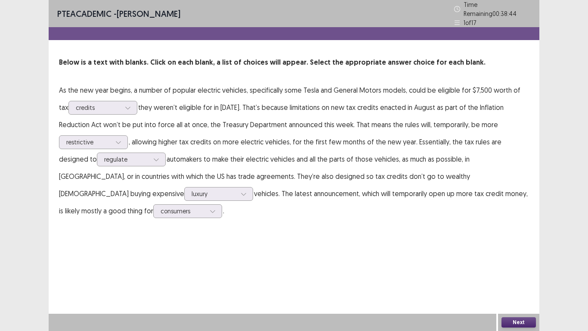
click at [522, 322] on button "Next" at bounding box center [519, 322] width 34 height 10
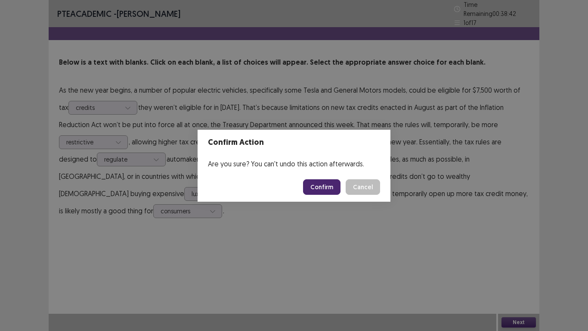
click at [333, 185] on button "Confirm" at bounding box center [321, 186] width 37 height 15
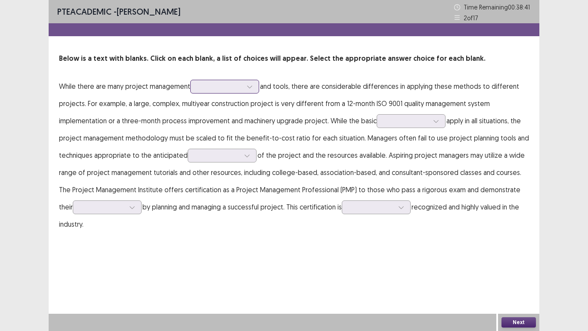
click at [236, 86] on div at bounding box center [220, 86] width 45 height 8
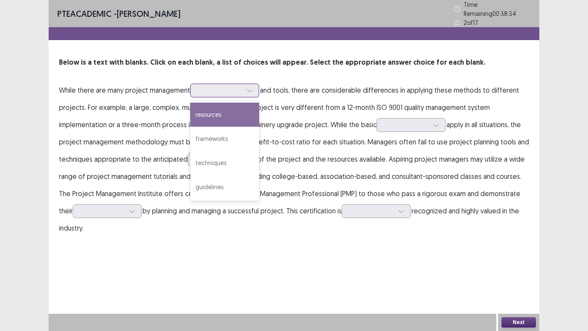
click at [237, 115] on div "resources" at bounding box center [224, 114] width 69 height 24
click at [228, 86] on div at bounding box center [220, 90] width 45 height 8
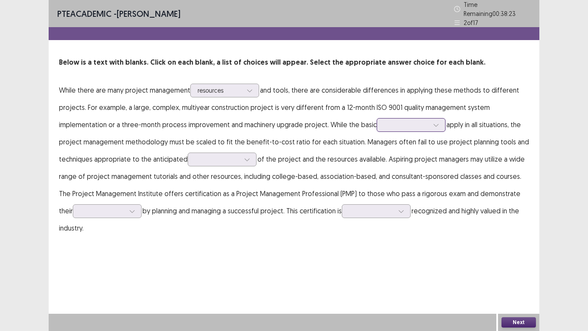
click at [393, 125] on div at bounding box center [406, 125] width 45 height 8
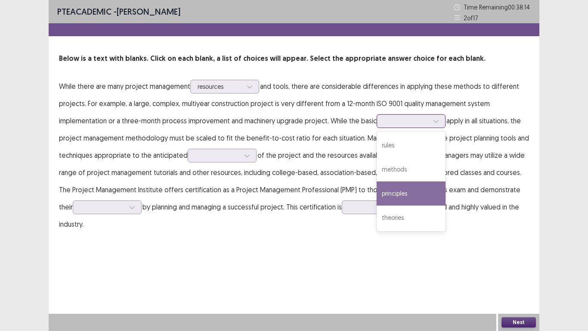
click at [409, 187] on div "principles" at bounding box center [411, 193] width 69 height 24
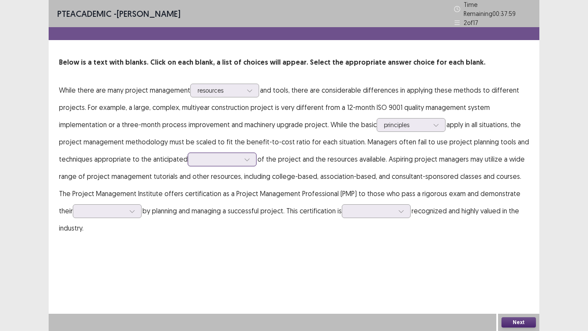
click at [222, 156] on div at bounding box center [217, 159] width 45 height 8
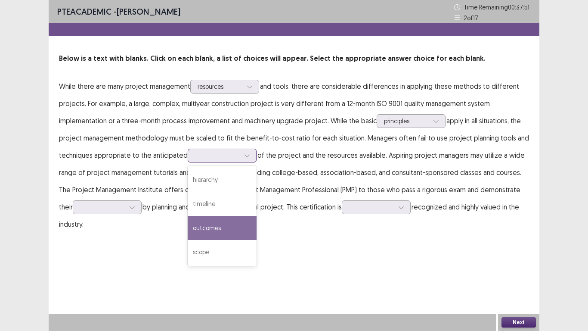
click at [223, 226] on div "outcomes" at bounding box center [222, 228] width 69 height 24
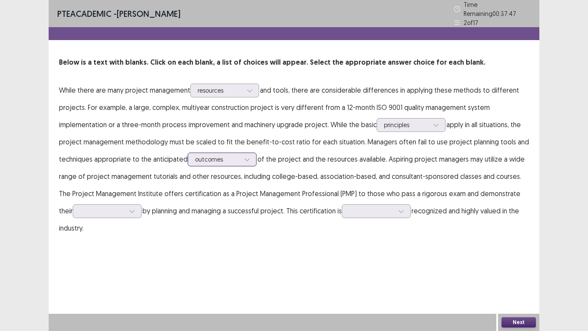
click at [204, 157] on div at bounding box center [217, 159] width 45 height 8
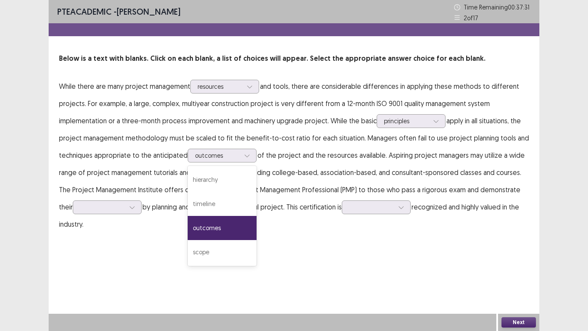
click at [279, 235] on div "PTE academic - kate anzia Time Remaining 00 : 37 : 31 2 of 17 Below is a text w…" at bounding box center [294, 125] width 491 height 250
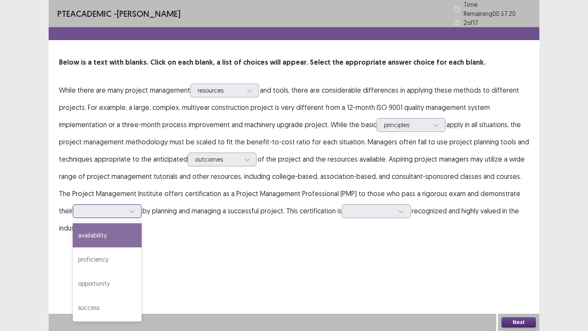
click at [105, 208] on div at bounding box center [102, 211] width 45 height 8
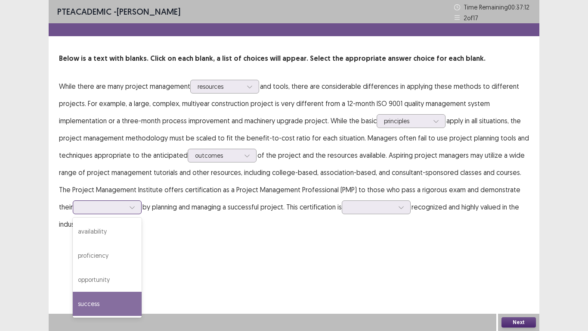
click at [102, 300] on div "success" at bounding box center [107, 303] width 69 height 24
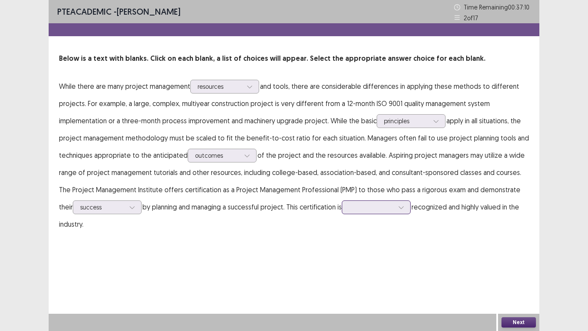
click at [349, 204] on div at bounding box center [371, 207] width 45 height 8
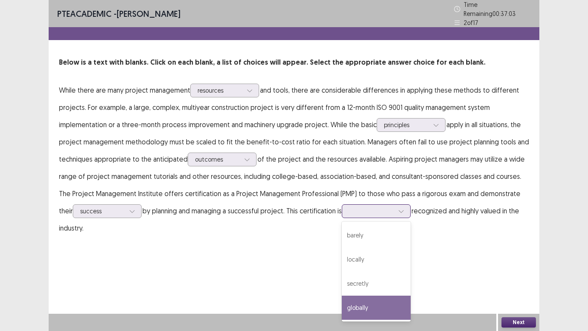
click at [364, 302] on div "globally" at bounding box center [376, 307] width 69 height 24
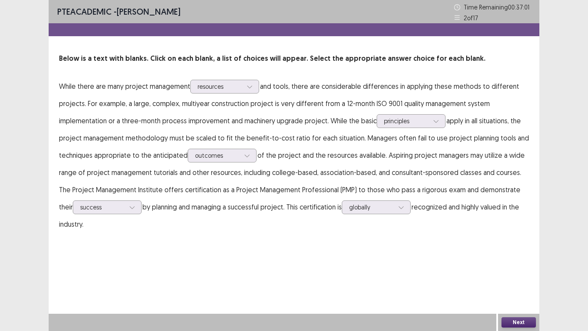
click at [517, 319] on button "Next" at bounding box center [519, 322] width 34 height 10
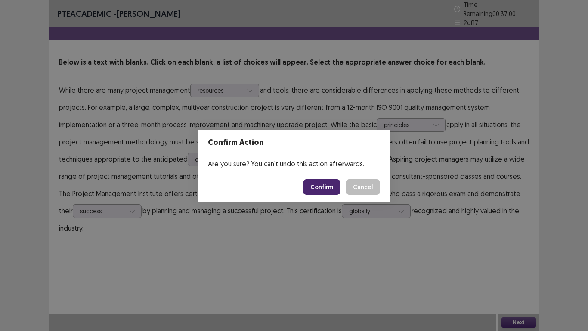
click at [338, 186] on button "Confirm" at bounding box center [321, 186] width 37 height 15
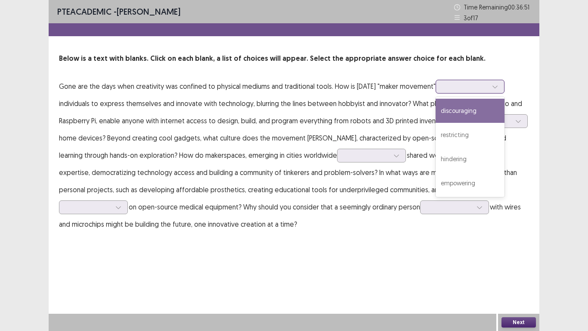
click at [455, 90] on div at bounding box center [465, 86] width 45 height 8
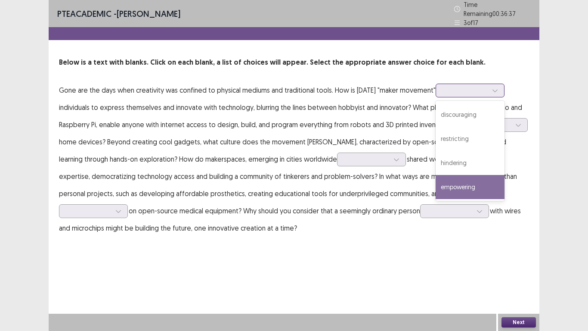
click at [473, 177] on div "empowering" at bounding box center [470, 187] width 69 height 24
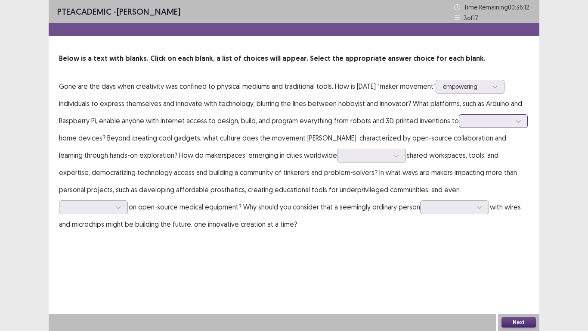
click at [473, 121] on div at bounding box center [488, 121] width 45 height 8
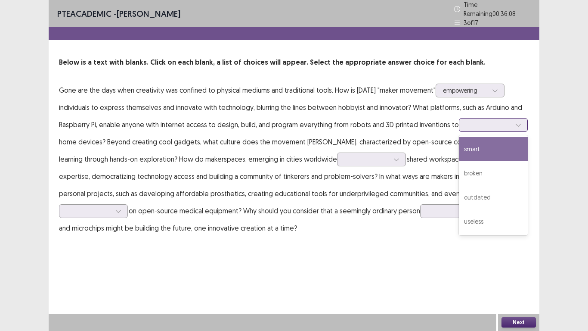
click at [484, 155] on div "smart" at bounding box center [493, 149] width 69 height 24
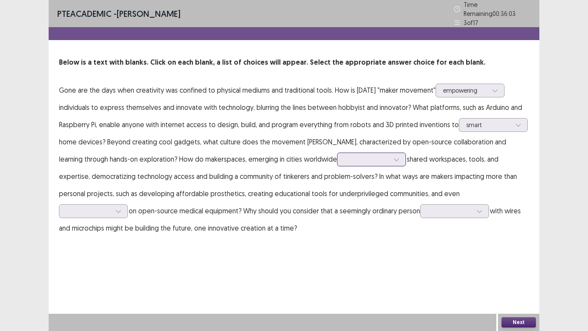
click at [390, 158] on div at bounding box center [396, 159] width 13 height 13
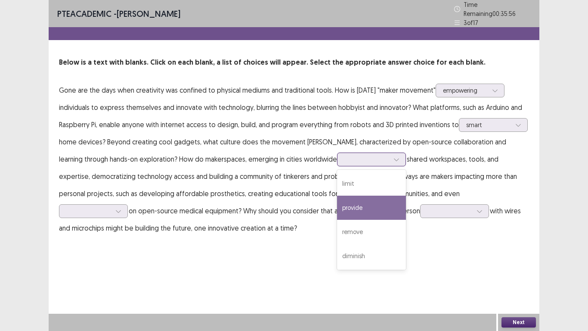
click at [344, 207] on div "provide" at bounding box center [371, 207] width 69 height 24
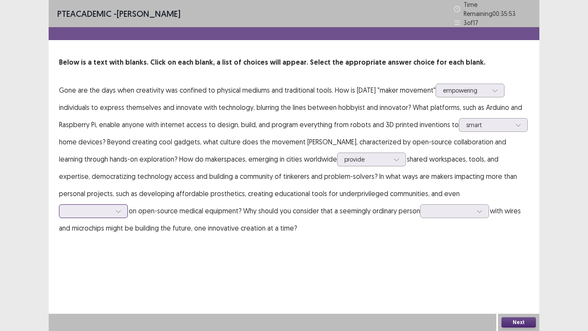
click at [111, 207] on div at bounding box center [88, 211] width 45 height 8
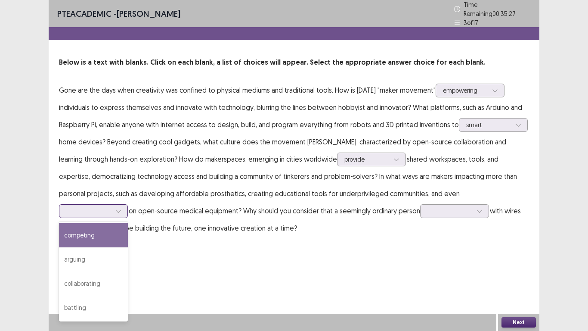
click at [128, 223] on div "competing" at bounding box center [93, 235] width 69 height 24
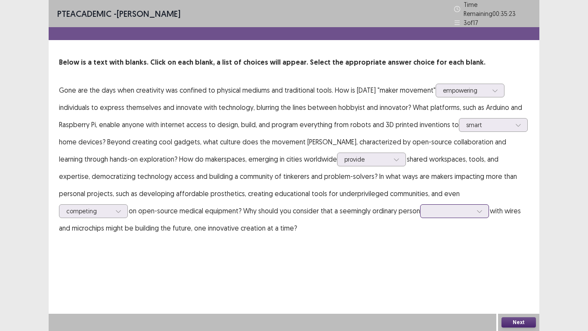
click at [428, 207] on div at bounding box center [450, 211] width 45 height 8
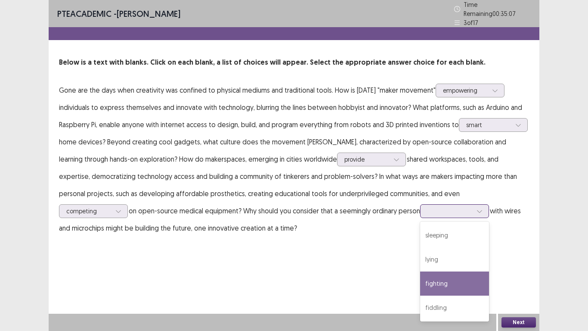
click at [420, 273] on div "fighting" at bounding box center [454, 283] width 69 height 24
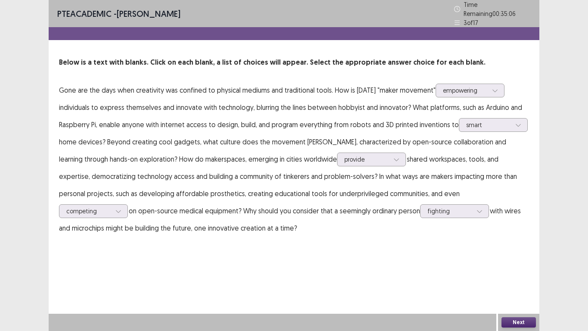
click at [518, 317] on button "Next" at bounding box center [519, 322] width 34 height 10
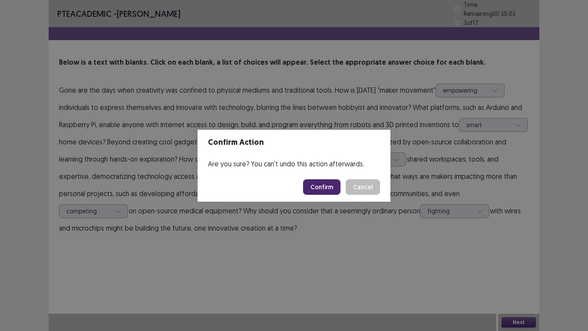
click at [327, 189] on button "Confirm" at bounding box center [321, 186] width 37 height 15
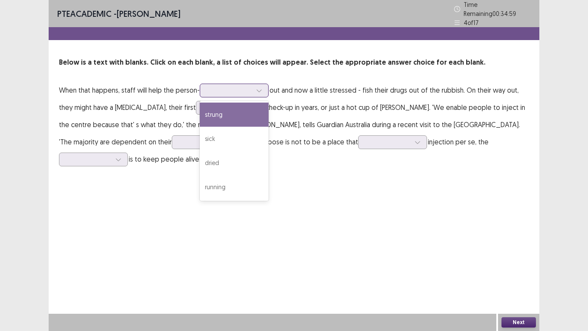
click at [246, 90] on div at bounding box center [229, 90] width 45 height 8
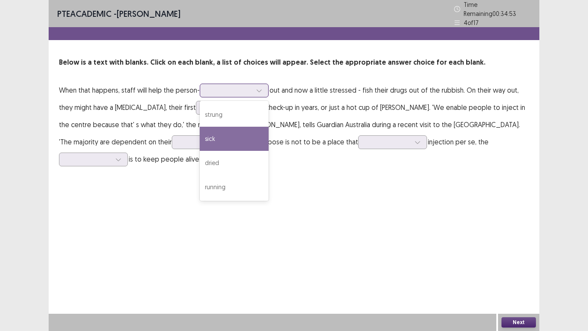
click at [239, 134] on div "sick" at bounding box center [234, 139] width 69 height 24
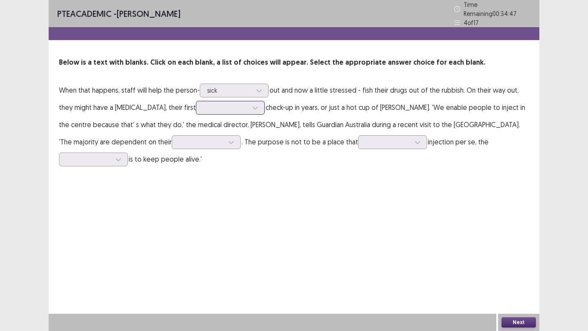
click at [216, 103] on div at bounding box center [225, 107] width 45 height 8
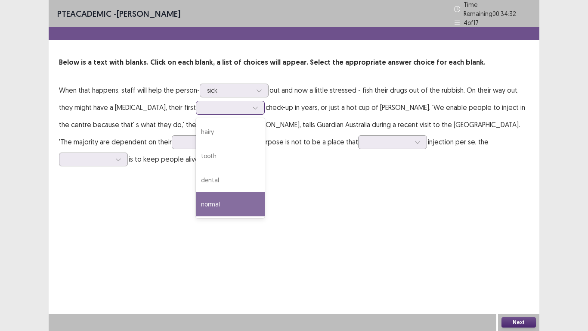
click at [211, 201] on div "normal" at bounding box center [230, 204] width 69 height 24
click at [220, 104] on div at bounding box center [225, 107] width 45 height 8
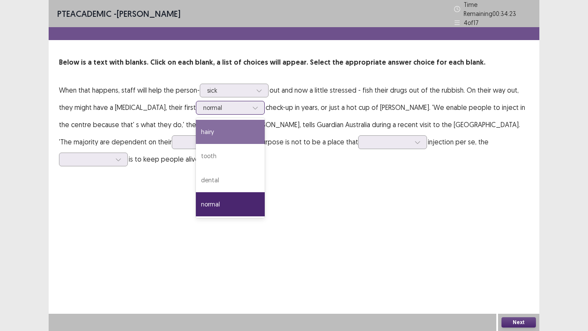
click at [199, 152] on div "tooth" at bounding box center [230, 156] width 69 height 24
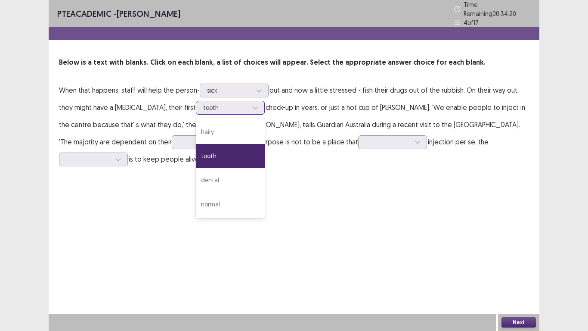
click at [219, 105] on div at bounding box center [225, 107] width 45 height 8
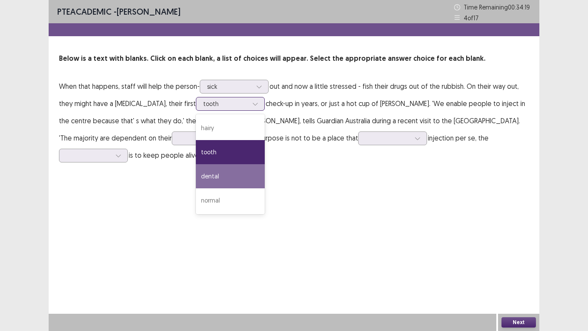
click at [196, 176] on div "dental" at bounding box center [230, 176] width 69 height 24
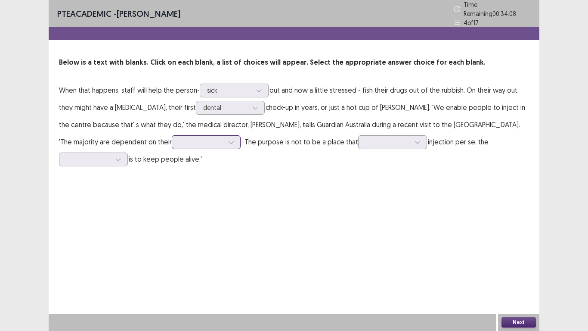
click at [197, 141] on div at bounding box center [201, 142] width 45 height 8
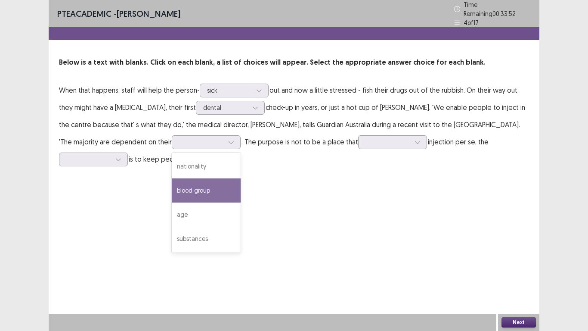
click at [286, 128] on p "When that happens, staff will help the person- sick out and now a little stress…" at bounding box center [294, 124] width 470 height 86
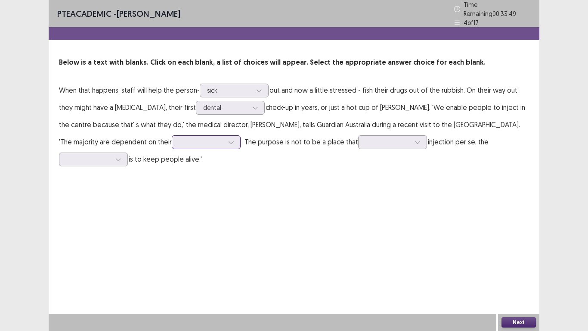
click at [228, 139] on icon at bounding box center [231, 142] width 6 height 6
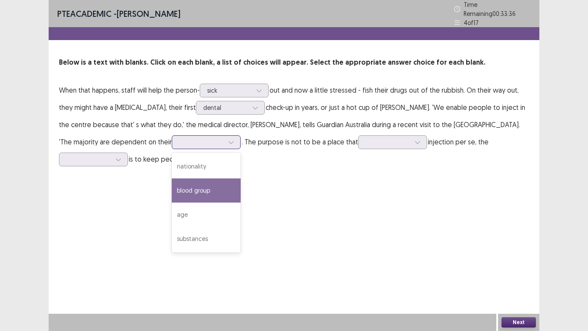
click at [200, 189] on div "blood group" at bounding box center [206, 190] width 69 height 24
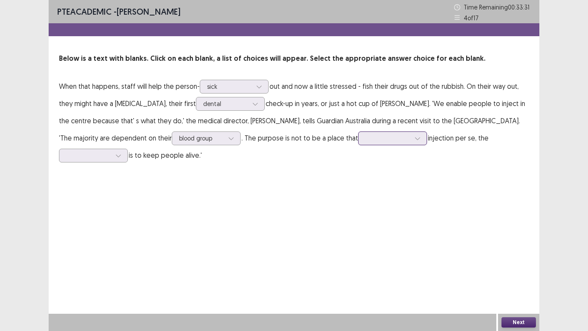
click at [366, 140] on div at bounding box center [388, 138] width 45 height 8
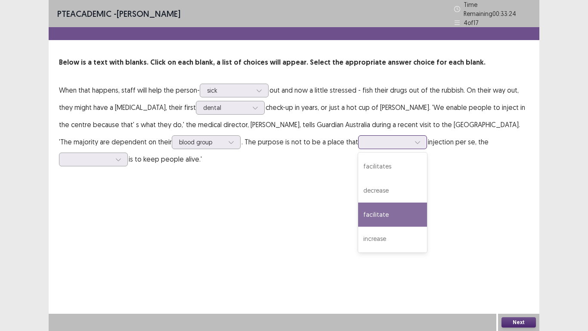
click at [361, 202] on div "facilitate" at bounding box center [392, 214] width 69 height 24
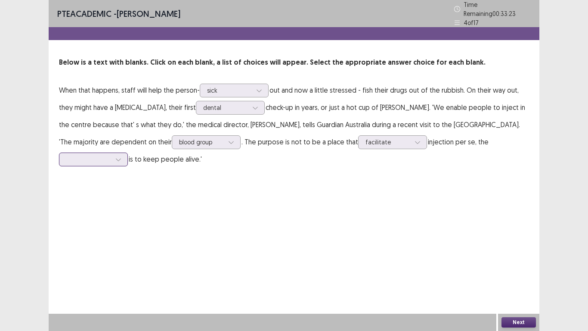
click at [105, 158] on div at bounding box center [88, 159] width 45 height 8
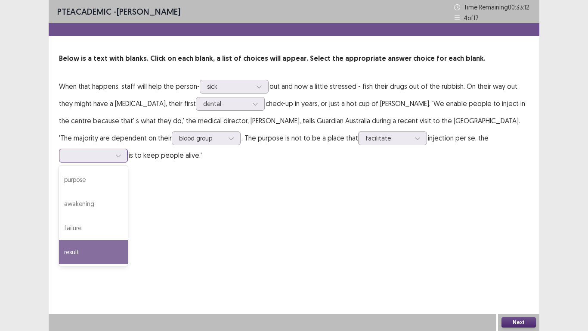
click at [91, 243] on div "result" at bounding box center [93, 252] width 69 height 24
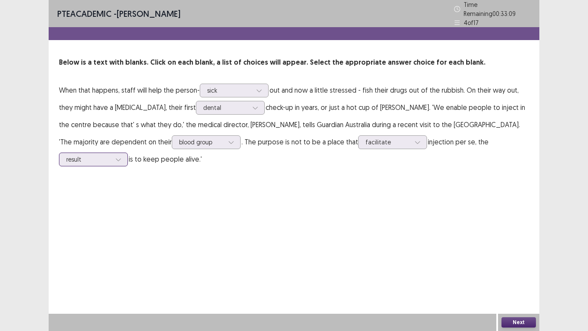
click at [118, 158] on icon at bounding box center [118, 159] width 6 height 6
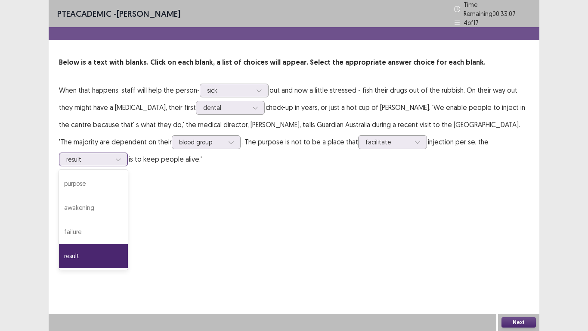
click at [93, 179] on div "purpose" at bounding box center [93, 183] width 69 height 24
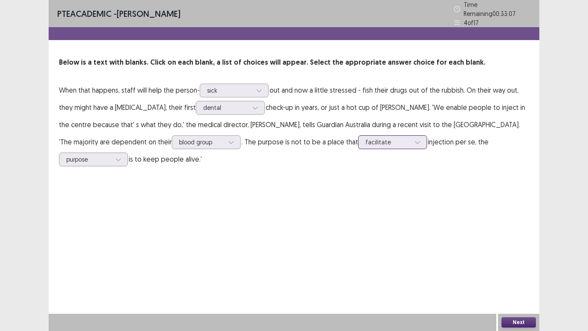
click at [366, 139] on div at bounding box center [388, 142] width 45 height 8
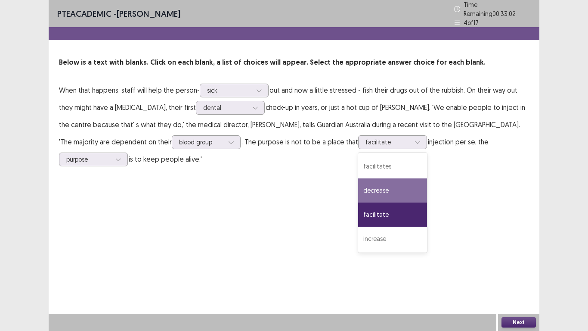
click at [490, 283] on div "PTE academic - kate anzia Time Remaining 00 : 33 : 02 4 of 17 Below is a text w…" at bounding box center [294, 165] width 491 height 331
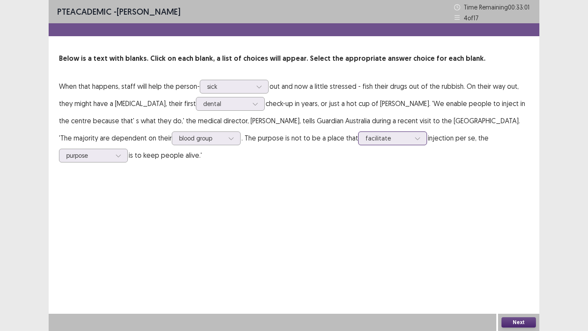
click at [386, 137] on div at bounding box center [388, 138] width 45 height 8
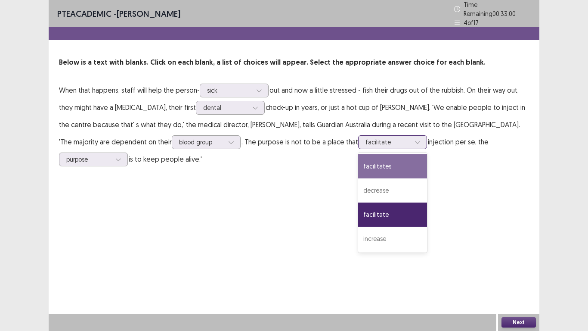
click at [381, 160] on div "facilitates" at bounding box center [392, 166] width 69 height 24
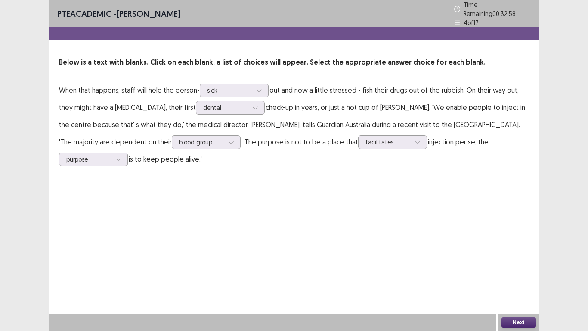
click at [523, 316] on div "Next" at bounding box center [518, 321] width 41 height 17
click at [526, 319] on button "Next" at bounding box center [519, 322] width 34 height 10
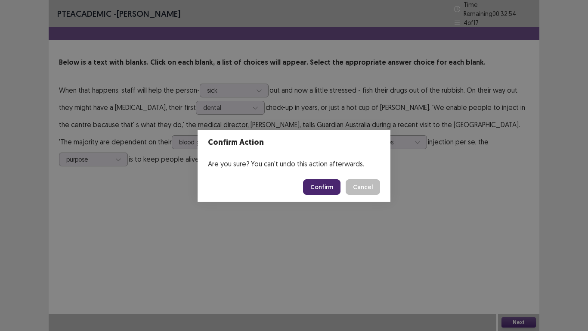
click at [345, 187] on div "Confirm Cancel" at bounding box center [341, 186] width 77 height 15
click at [325, 187] on button "Confirm" at bounding box center [321, 186] width 37 height 15
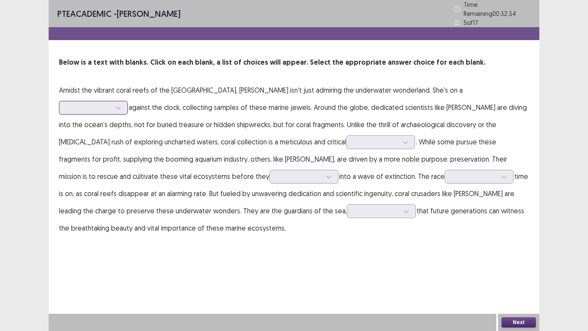
click at [112, 102] on div at bounding box center [88, 107] width 46 height 10
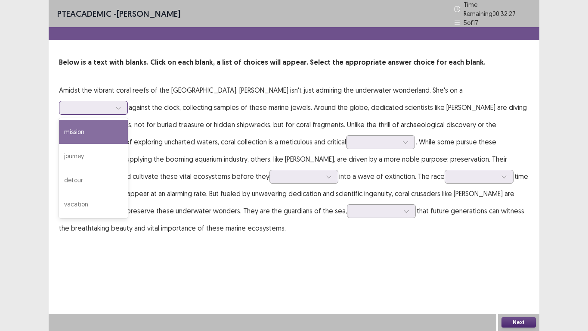
click at [111, 103] on div at bounding box center [88, 107] width 45 height 8
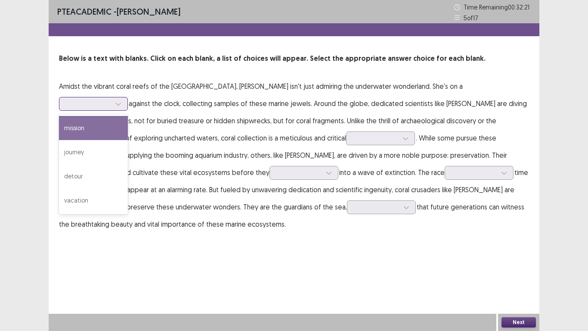
click at [128, 121] on div "mission" at bounding box center [93, 128] width 69 height 24
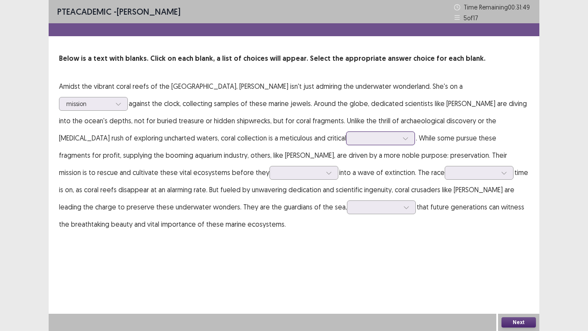
click at [353, 140] on div at bounding box center [375, 138] width 45 height 8
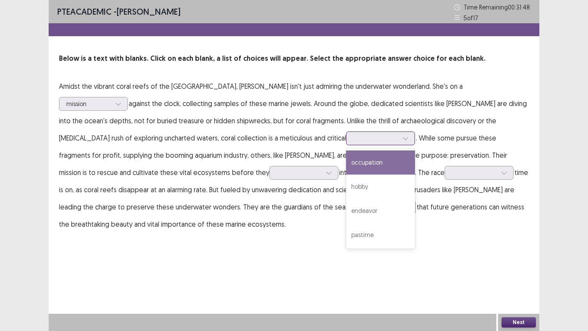
click at [353, 139] on div at bounding box center [375, 138] width 45 height 8
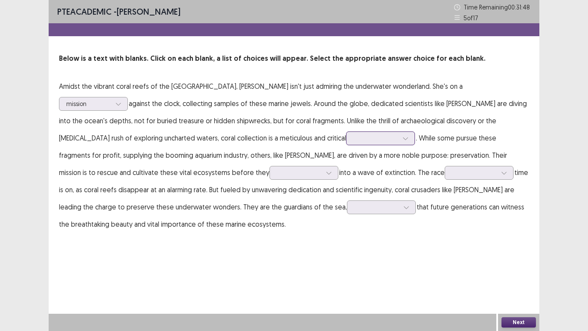
click at [353, 139] on div at bounding box center [375, 138] width 45 height 8
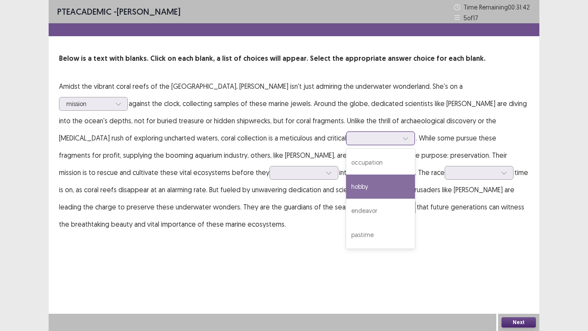
click at [346, 189] on div "hobby" at bounding box center [380, 186] width 69 height 24
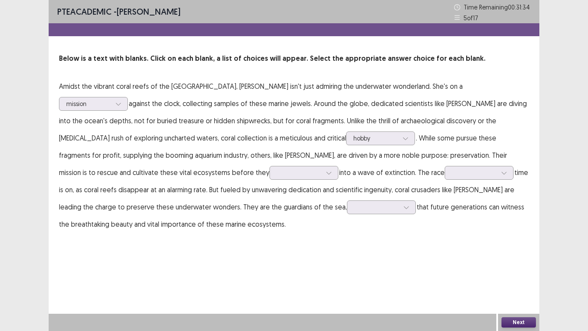
drag, startPoint x: 370, startPoint y: 162, endPoint x: 439, endPoint y: 162, distance: 68.9
click at [439, 162] on p "Amidst the vibrant coral reefs of the Great Barrier Reef, Dr. Maya Sharma isn't…" at bounding box center [294, 154] width 470 height 155
click at [277, 176] on div at bounding box center [299, 172] width 45 height 8
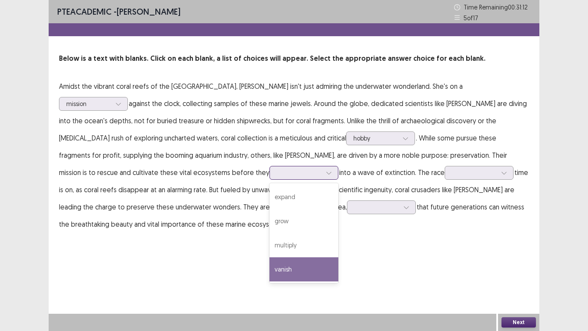
click at [270, 274] on div "vanish" at bounding box center [304, 269] width 69 height 24
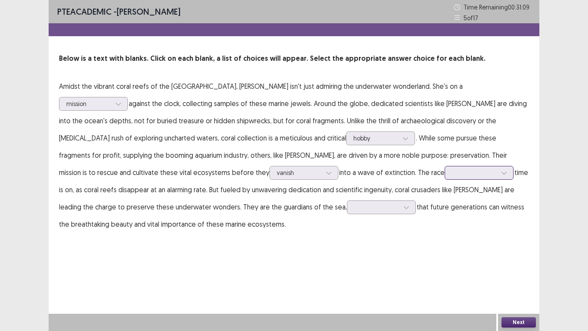
click at [452, 174] on div at bounding box center [474, 172] width 45 height 8
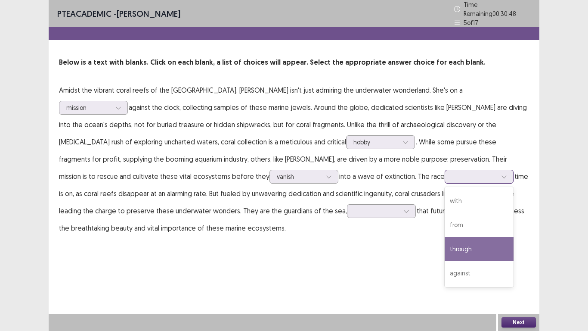
click at [445, 242] on div "through" at bounding box center [479, 249] width 69 height 24
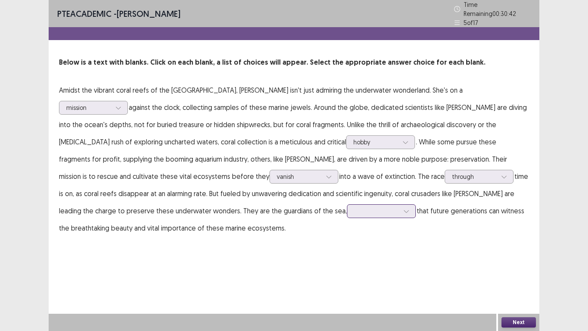
click at [354, 208] on div at bounding box center [376, 211] width 45 height 8
click at [347, 303] on div "ensuring" at bounding box center [381, 307] width 69 height 24
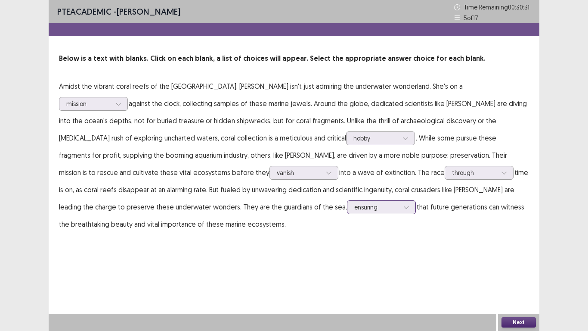
click at [354, 209] on div at bounding box center [376, 207] width 45 height 8
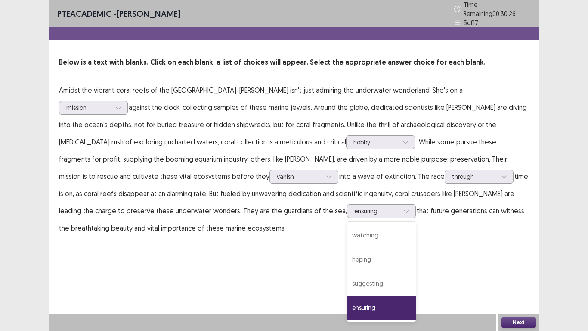
click at [237, 246] on div "PTE academic - kate anzia Time Remaining 00 : 30 : 26 5 of 17 Below is a text w…" at bounding box center [294, 165] width 491 height 331
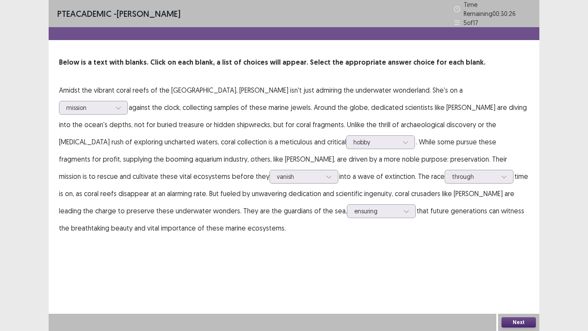
click at [506, 320] on button "Next" at bounding box center [519, 322] width 34 height 10
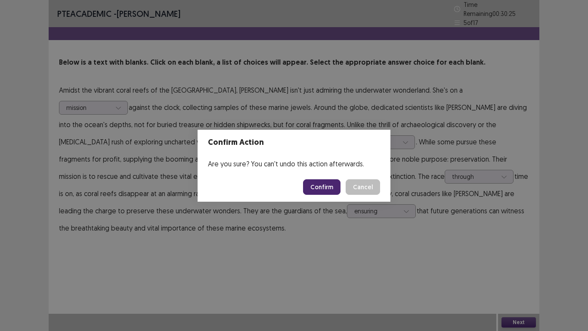
click at [338, 189] on button "Confirm" at bounding box center [321, 186] width 37 height 15
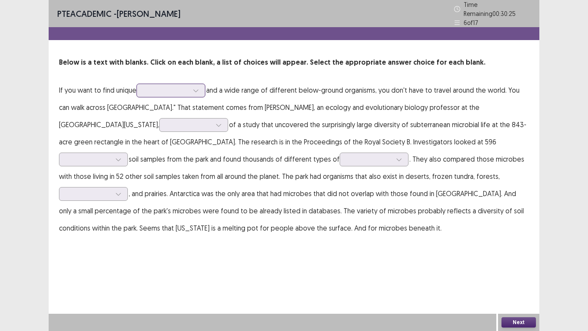
click at [174, 86] on div at bounding box center [166, 90] width 45 height 8
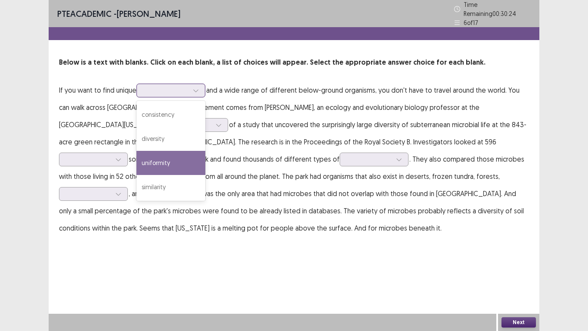
click at [161, 134] on div "diversity" at bounding box center [170, 139] width 69 height 24
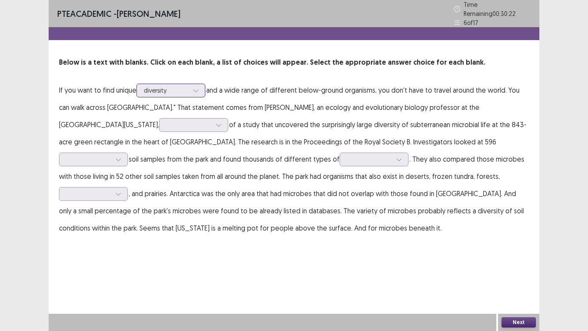
click at [192, 85] on div at bounding box center [195, 90] width 13 height 13
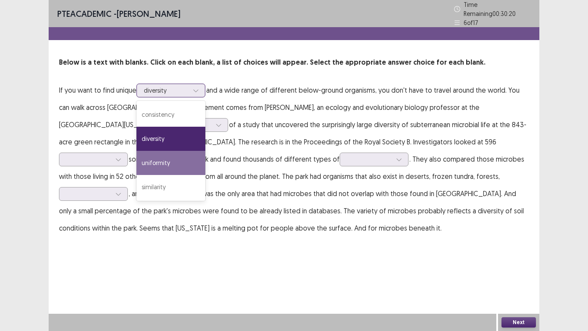
click at [169, 160] on div "uniformity" at bounding box center [170, 163] width 69 height 24
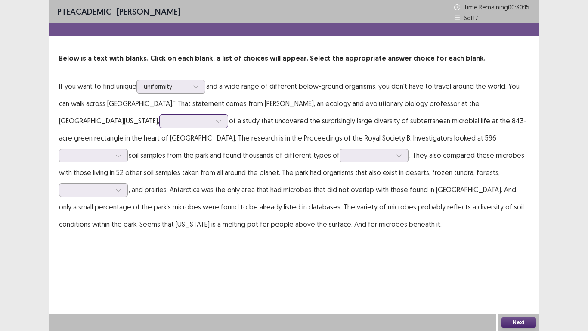
click at [167, 119] on div at bounding box center [189, 121] width 45 height 8
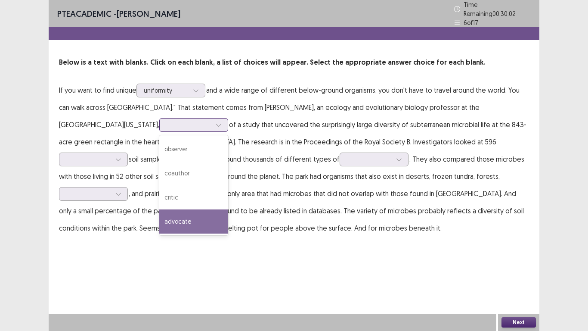
click at [159, 222] on div "advocate" at bounding box center [193, 221] width 69 height 24
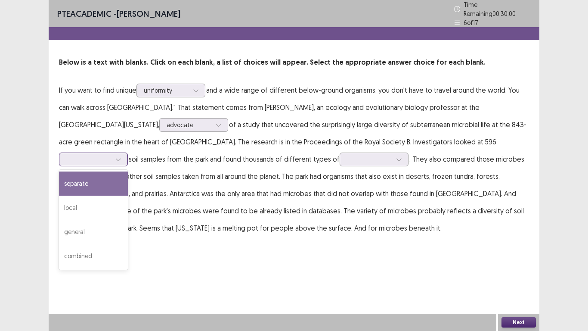
click at [111, 155] on div at bounding box center [88, 159] width 45 height 8
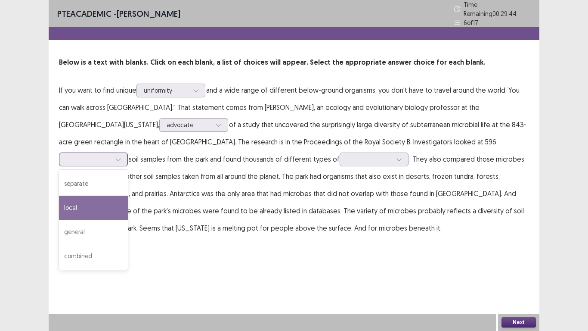
click at [128, 195] on div "local" at bounding box center [93, 207] width 69 height 24
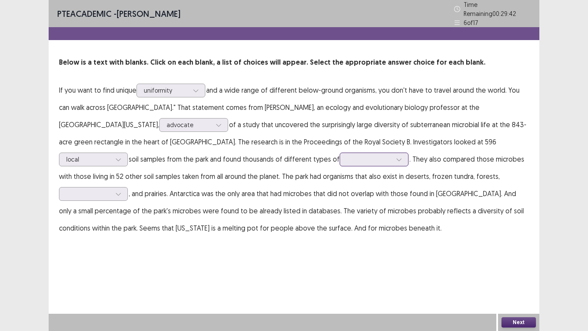
click at [396, 157] on icon at bounding box center [399, 159] width 6 height 6
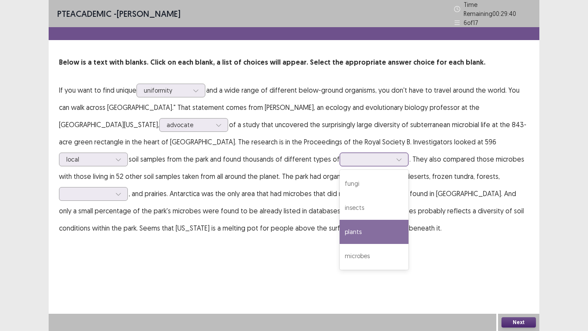
click at [340, 228] on div "plants" at bounding box center [374, 232] width 69 height 24
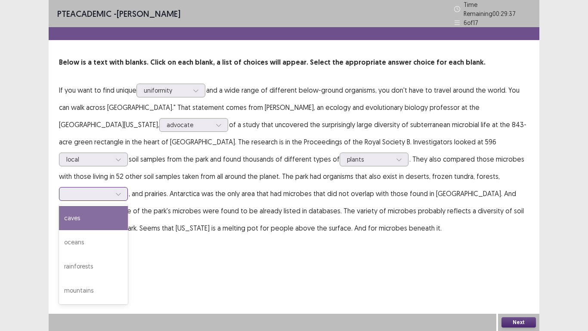
click at [111, 189] on div at bounding box center [88, 193] width 45 height 8
click at [128, 254] on div "rainforests" at bounding box center [93, 266] width 69 height 24
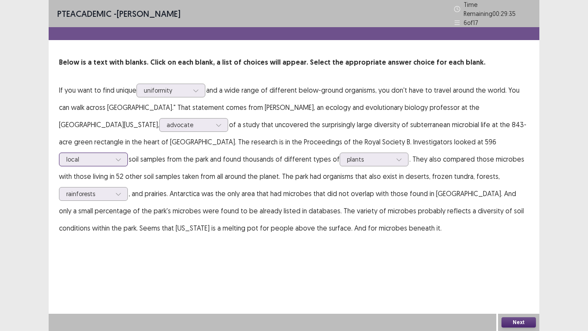
click at [125, 153] on div at bounding box center [118, 159] width 13 height 13
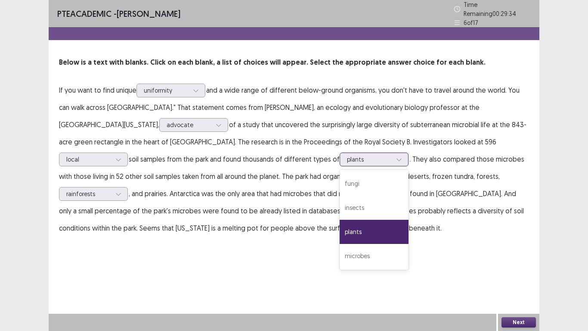
click at [347, 155] on div at bounding box center [369, 159] width 45 height 8
click at [270, 229] on p "If you want to find unique uniformity and a wide range of different below-groun…" at bounding box center [294, 158] width 470 height 155
click at [396, 156] on icon at bounding box center [399, 159] width 6 height 6
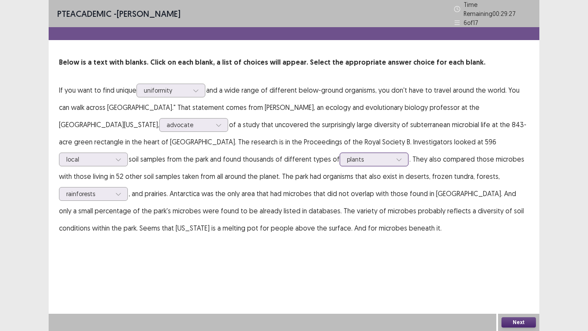
click at [393, 158] on div at bounding box center [399, 159] width 13 height 13
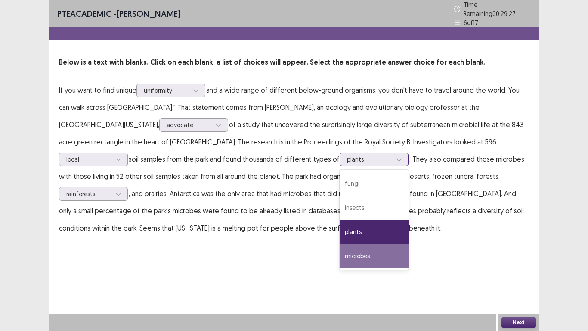
click at [340, 255] on div "microbes" at bounding box center [374, 256] width 69 height 24
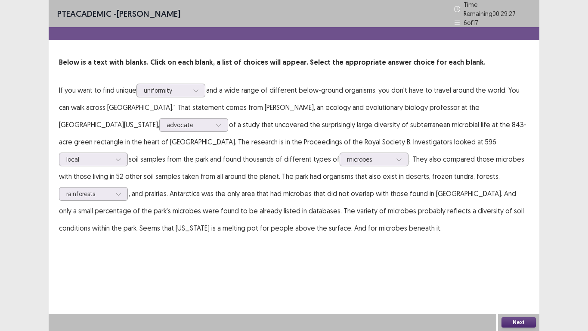
click at [520, 316] on div "Next" at bounding box center [518, 321] width 41 height 17
click at [520, 324] on button "Next" at bounding box center [519, 322] width 34 height 10
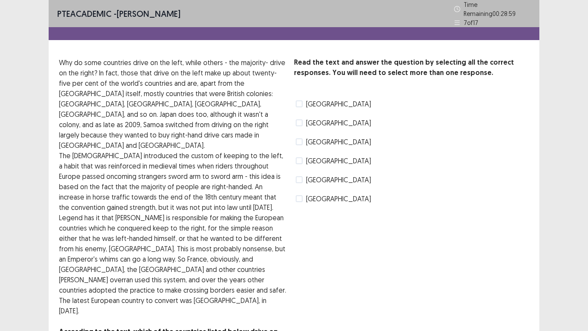
drag, startPoint x: 291, startPoint y: 210, endPoint x: 127, endPoint y: 217, distance: 164.2
click at [128, 217] on div "Read the text and answer the question by selecting all the correct responses. Y…" at bounding box center [294, 202] width 491 height 290
click at [297, 177] on span at bounding box center [299, 179] width 7 height 7
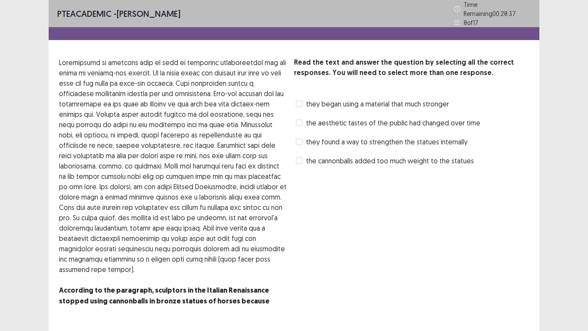
click at [338, 155] on span "the cannonballs added too much weight to the statues" at bounding box center [390, 160] width 168 height 10
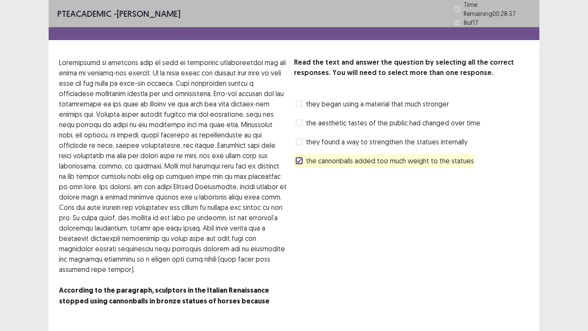
drag, startPoint x: 338, startPoint y: 153, endPoint x: 331, endPoint y: 141, distance: 14.1
click at [331, 141] on div "Read the text and answer the question by selecting all the correct responses. Y…" at bounding box center [411, 112] width 235 height 110
click at [331, 141] on span "they found a way to strengthen the statues internally" at bounding box center [386, 141] width 161 height 10
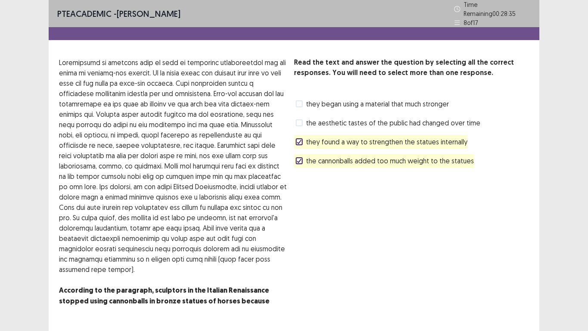
drag, startPoint x: 331, startPoint y: 141, endPoint x: 337, endPoint y: 151, distance: 12.0
click at [331, 146] on div "Read the text and answer the question by selecting all the correct responses. Y…" at bounding box center [411, 112] width 235 height 110
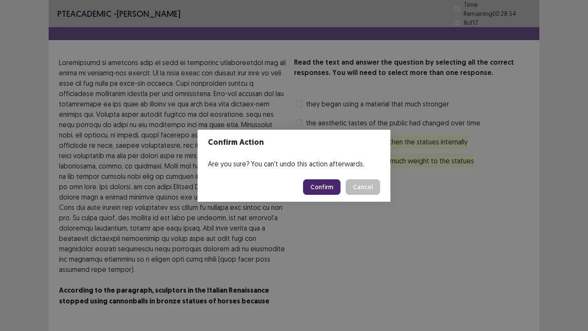
click at [327, 192] on button "Confirm" at bounding box center [321, 186] width 37 height 15
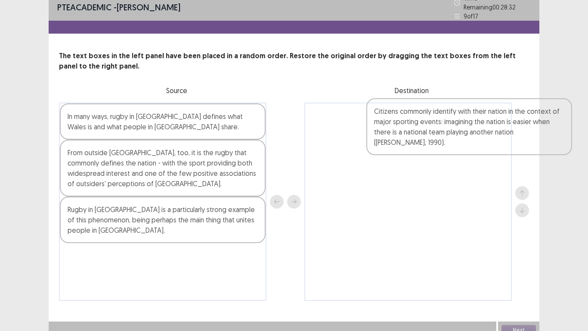
scroll to position [10, 0]
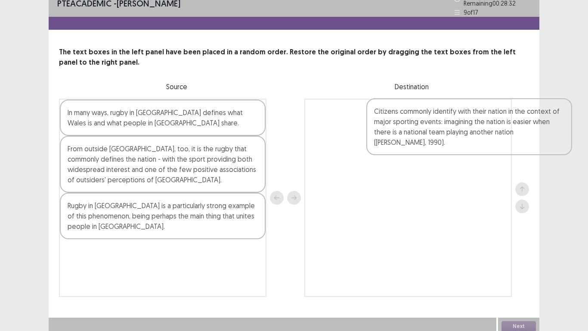
drag, startPoint x: 84, startPoint y: 262, endPoint x: 352, endPoint y: 119, distance: 303.3
click at [352, 119] on div "In many ways, rugby in Wales defines what Wales is and what people in Wales sha…" at bounding box center [294, 198] width 470 height 198
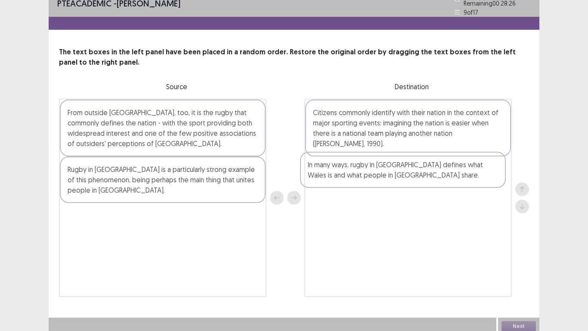
drag, startPoint x: 235, startPoint y: 121, endPoint x: 483, endPoint y: 178, distance: 254.7
click at [483, 177] on div "In many ways, rugby in Wales defines what Wales is and what people in Wales sha…" at bounding box center [294, 198] width 470 height 198
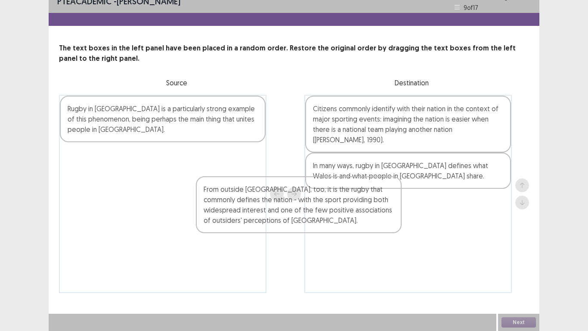
drag, startPoint x: 245, startPoint y: 140, endPoint x: 434, endPoint y: 238, distance: 213.0
click at [434, 238] on div "From outside Wales, too, it is the rugby that commonly defines the nation - wit…" at bounding box center [294, 194] width 470 height 198
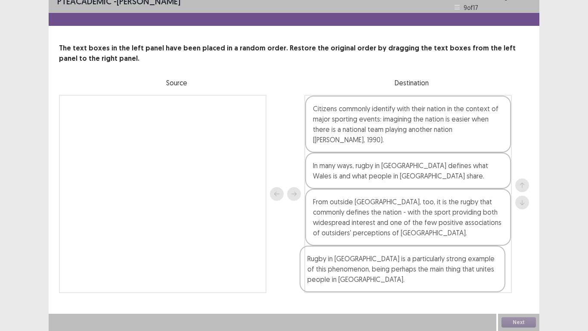
drag, startPoint x: 194, startPoint y: 129, endPoint x: 436, endPoint y: 283, distance: 286.9
click at [436, 283] on div "Rugby in Wales is a particularly strong example of this phenomenon, being perha…" at bounding box center [294, 194] width 470 height 198
click at [525, 319] on button "Next" at bounding box center [519, 322] width 34 height 10
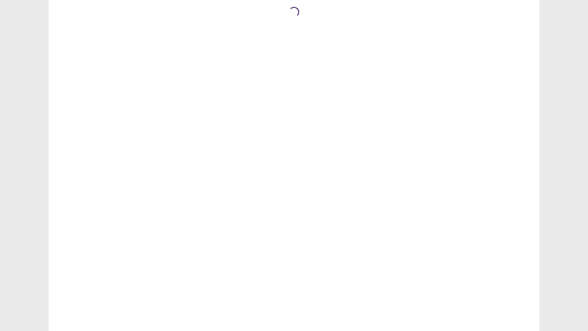
scroll to position [0, 0]
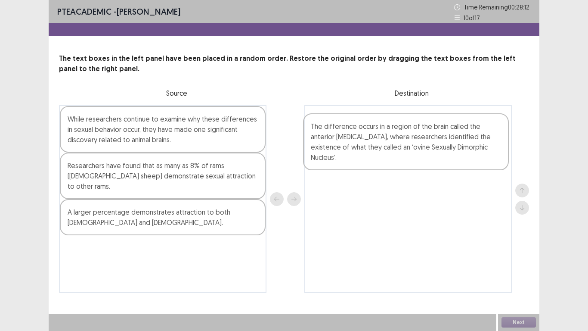
drag, startPoint x: 144, startPoint y: 192, endPoint x: 388, endPoint y: 152, distance: 247.8
click at [388, 152] on div "While researchers continue to examine why these differences in sexual behavior …" at bounding box center [294, 199] width 470 height 188
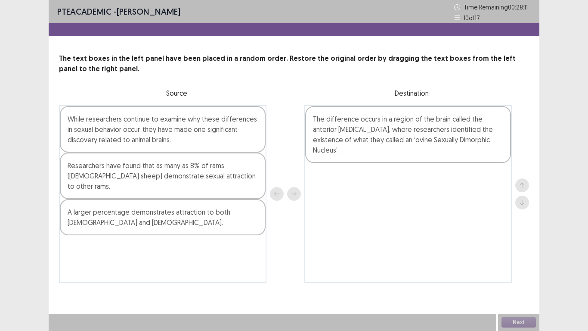
click at [387, 158] on div "The difference occurs in a region of the brain called the anterior hypothalamus…" at bounding box center [408, 134] width 206 height 57
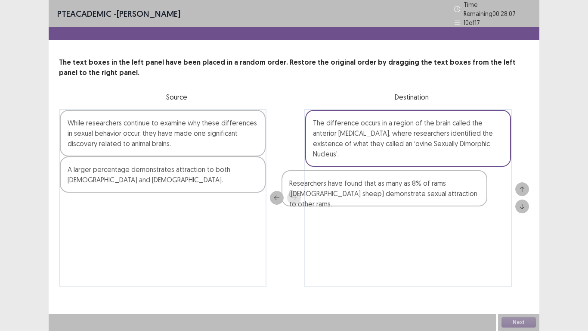
drag, startPoint x: 242, startPoint y: 172, endPoint x: 491, endPoint y: 182, distance: 249.5
click at [491, 182] on div "While researchers continue to examine why these differences in sexual behavior …" at bounding box center [294, 197] width 470 height 177
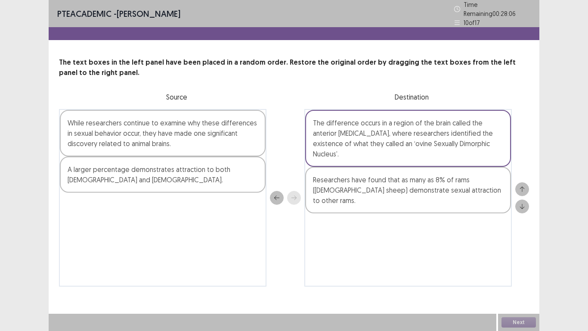
click at [252, 174] on div "A larger percentage demonstrates attraction to both males and females." at bounding box center [163, 174] width 206 height 36
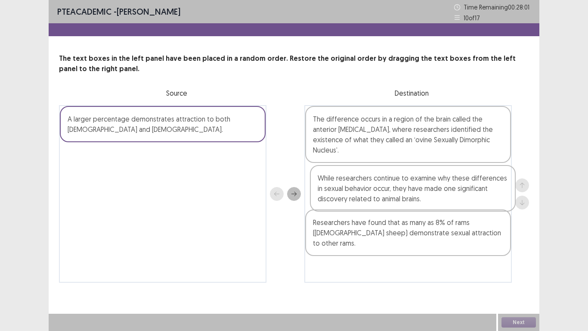
drag, startPoint x: 227, startPoint y: 143, endPoint x: 476, endPoint y: 201, distance: 256.1
click at [476, 201] on div "While researchers continue to examine why these differences in sexual behavior …" at bounding box center [294, 193] width 470 height 177
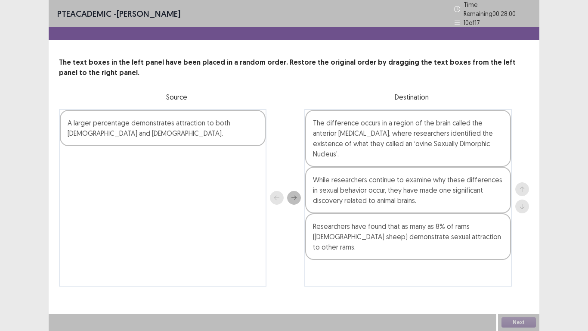
drag, startPoint x: 245, startPoint y: 142, endPoint x: 357, endPoint y: 223, distance: 138.6
click at [357, 223] on div "A larger percentage demonstrates attraction to both males and females. The diff…" at bounding box center [294, 197] width 470 height 177
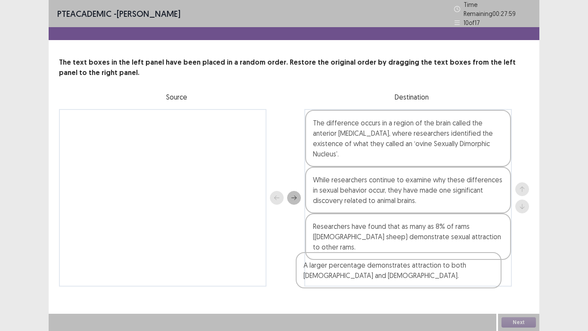
drag, startPoint x: 206, startPoint y: 128, endPoint x: 443, endPoint y: 271, distance: 276.4
click at [444, 270] on div "A larger percentage demonstrates attraction to both males and females. The diff…" at bounding box center [294, 197] width 470 height 177
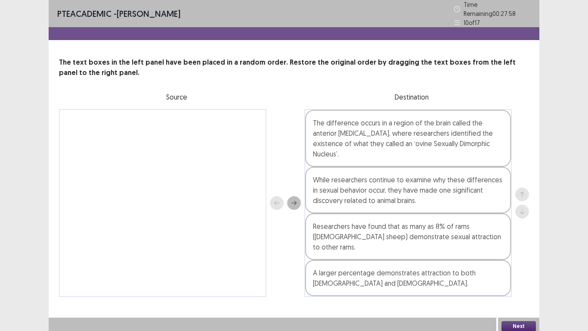
click at [517, 323] on button "Next" at bounding box center [519, 326] width 34 height 10
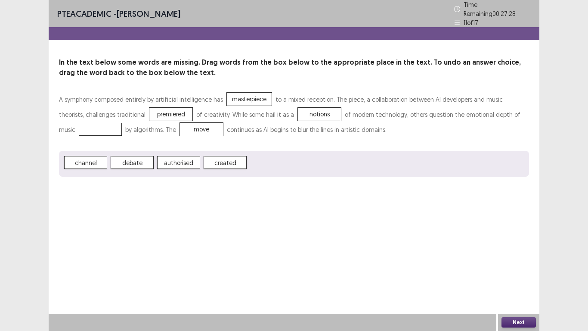
drag, startPoint x: 98, startPoint y: 160, endPoint x: 278, endPoint y: 152, distance: 179.7
click at [527, 320] on button "Next" at bounding box center [519, 322] width 34 height 10
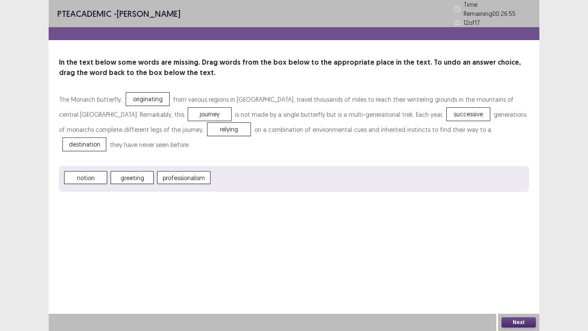
click at [519, 319] on button "Next" at bounding box center [519, 322] width 34 height 10
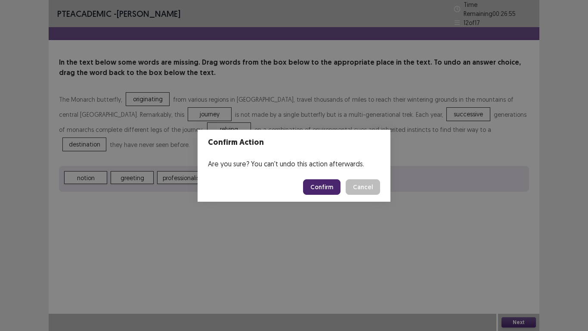
click at [330, 189] on button "Confirm" at bounding box center [321, 186] width 37 height 15
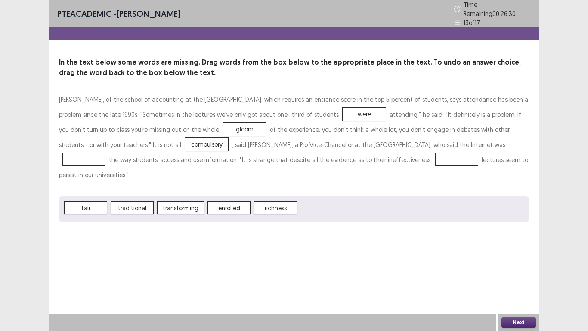
drag, startPoint x: 185, startPoint y: 187, endPoint x: 228, endPoint y: 210, distance: 48.9
click at [514, 322] on button "Next" at bounding box center [519, 322] width 34 height 10
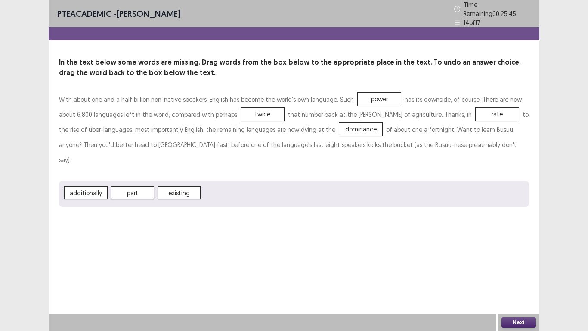
click at [511, 321] on button "Next" at bounding box center [519, 322] width 34 height 10
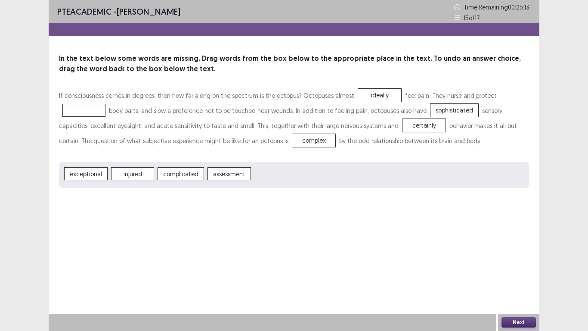
drag, startPoint x: 273, startPoint y: 174, endPoint x: 327, endPoint y: 105, distance: 87.6
click at [516, 325] on button "Next" at bounding box center [519, 322] width 34 height 10
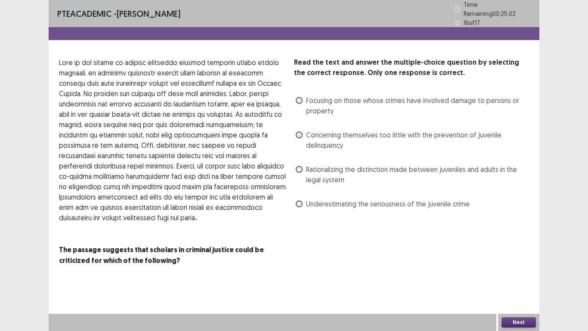
click at [128, 124] on p "." at bounding box center [173, 140] width 228 height 166
click at [303, 164] on label "Rationalizing the distinction made between juveniles and adults in the legal sy…" at bounding box center [412, 174] width 233 height 21
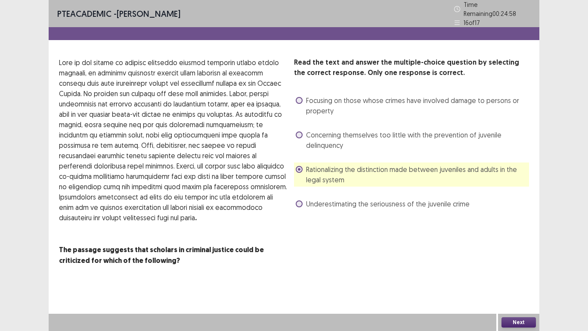
click at [529, 318] on button "Next" at bounding box center [519, 322] width 34 height 10
click at [327, 99] on div "Confirm Action Are you sure? You can't undo this action afterwards. Confirm Can…" at bounding box center [294, 165] width 588 height 331
click at [301, 95] on div "Confirm Action Are you sure? You can't undo this action afterwards. Confirm Can…" at bounding box center [294, 165] width 588 height 331
click at [300, 99] on div "Confirm Action Are you sure? You can't undo this action afterwards. Confirm Can…" at bounding box center [294, 165] width 588 height 331
click at [298, 100] on div "Confirm Action Are you sure? You can't undo this action afterwards. Confirm Can…" at bounding box center [294, 165] width 588 height 331
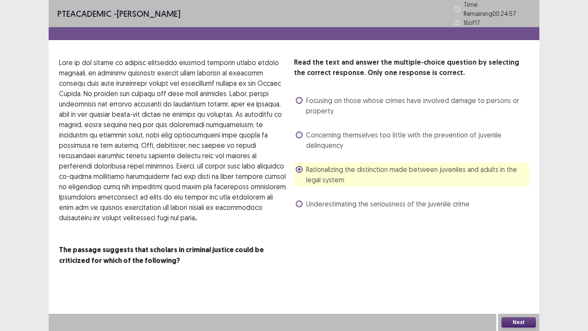
click at [298, 100] on div "Confirm Action Are you sure? You can't undo this action afterwards. Confirm Can…" at bounding box center [294, 165] width 588 height 331
click at [298, 102] on div "Confirm Action Are you sure? You can't undo this action afterwards. Confirm Can…" at bounding box center [294, 165] width 588 height 331
click at [301, 95] on div "Confirm Action Are you sure? You can't undo this action afterwards. Confirm Can…" at bounding box center [294, 165] width 588 height 331
click at [302, 96] on div "Confirm Action Are you sure? You can't undo this action afterwards. Confirm Can…" at bounding box center [294, 165] width 588 height 331
click at [299, 97] on span at bounding box center [299, 100] width 7 height 7
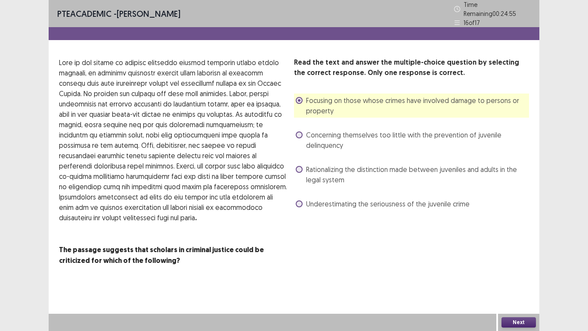
click at [524, 324] on button "Next" at bounding box center [519, 322] width 34 height 10
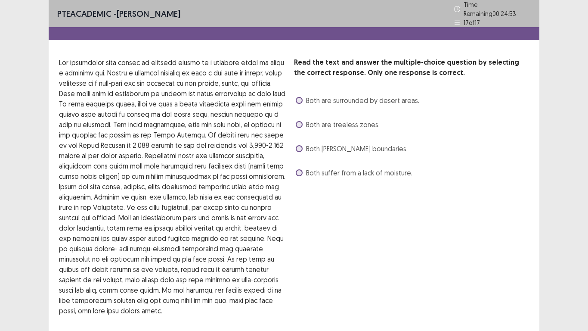
scroll to position [16, 0]
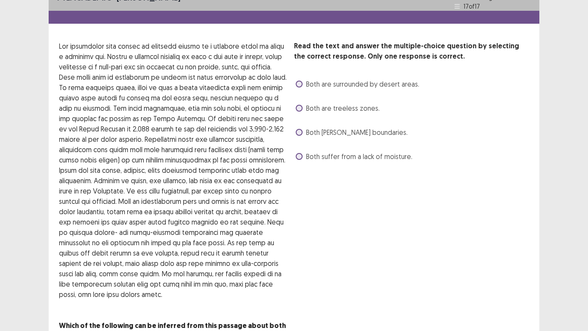
click at [325, 152] on span "Both suffer from a lack of moisture." at bounding box center [359, 156] width 106 height 10
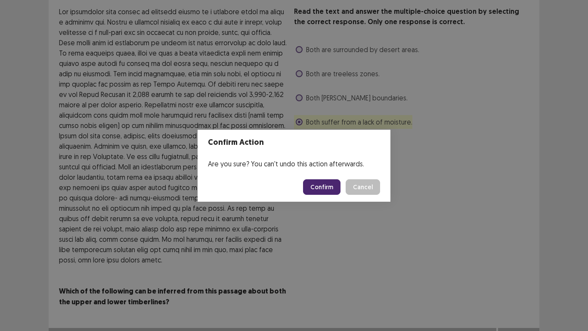
click at [327, 189] on button "Confirm" at bounding box center [321, 186] width 37 height 15
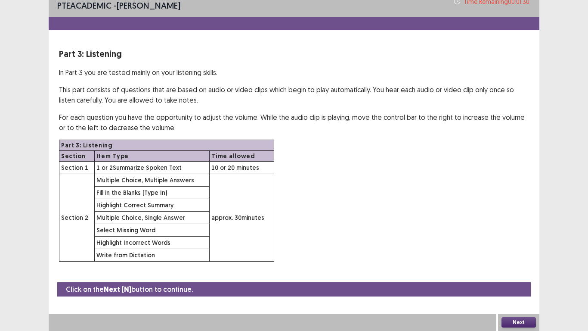
scroll to position [6, 0]
click at [514, 327] on button "Next" at bounding box center [519, 322] width 34 height 10
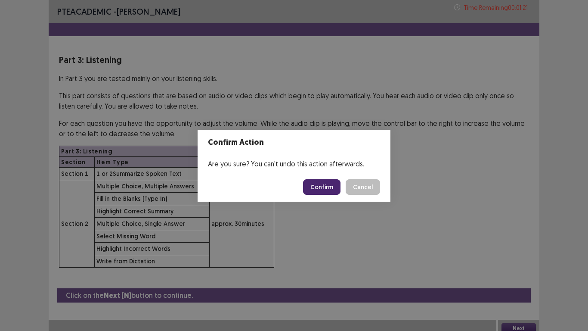
click at [321, 188] on button "Confirm" at bounding box center [321, 186] width 37 height 15
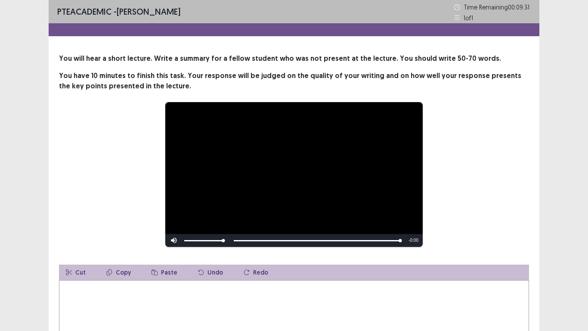
click at [77, 292] on textarea at bounding box center [294, 327] width 470 height 95
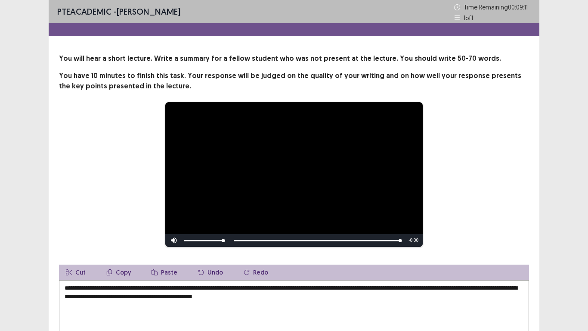
drag, startPoint x: 304, startPoint y: 299, endPoint x: 191, endPoint y: 304, distance: 112.9
click at [191, 304] on textarea "**********" at bounding box center [294, 327] width 470 height 95
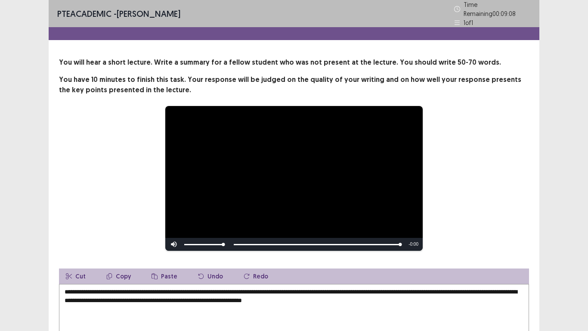
click at [313, 299] on textarea "**********" at bounding box center [294, 331] width 470 height 95
click at [351, 299] on textarea "**********" at bounding box center [294, 331] width 470 height 95
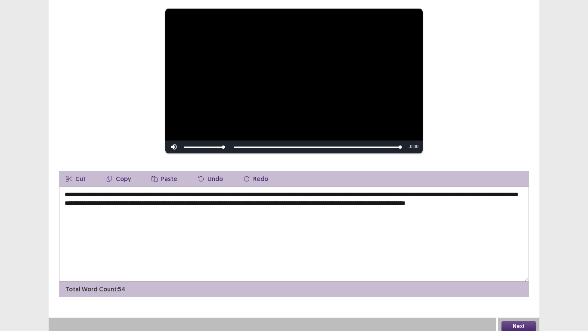
click at [121, 203] on textarea "**********" at bounding box center [294, 233] width 470 height 95
click at [193, 199] on textarea "**********" at bounding box center [294, 233] width 470 height 95
click at [251, 199] on textarea "**********" at bounding box center [294, 233] width 470 height 95
click at [266, 199] on textarea "**********" at bounding box center [294, 233] width 470 height 95
type textarea "**********"
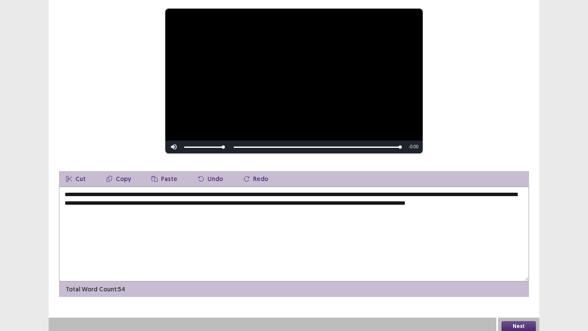
click at [516, 321] on button "Next" at bounding box center [519, 326] width 34 height 10
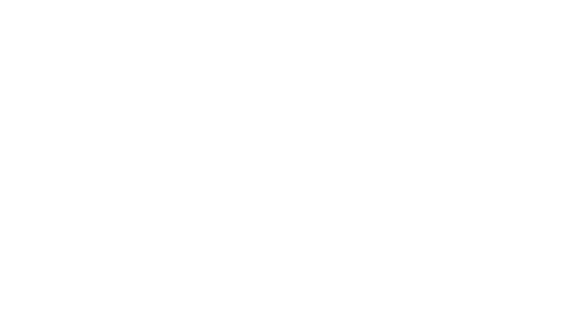
scroll to position [0, 0]
